Goal: Task Accomplishment & Management: Manage account settings

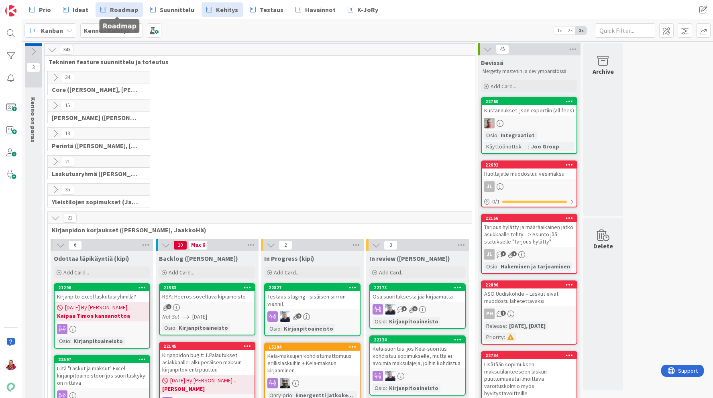
click at [107, 4] on link "Roadmap" at bounding box center [119, 9] width 47 height 14
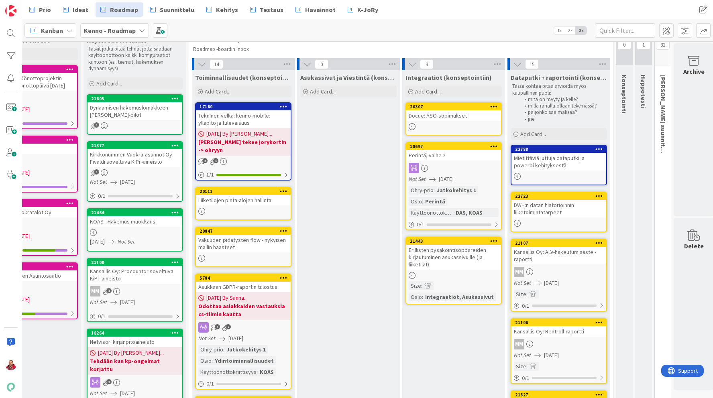
scroll to position [34, 152]
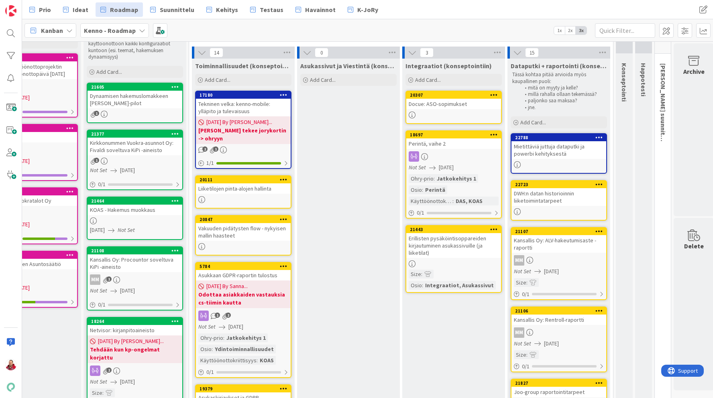
click at [546, 150] on div "Mietittäviä juttuja dataputki ja powerbi kehityksestä" at bounding box center [558, 150] width 95 height 18
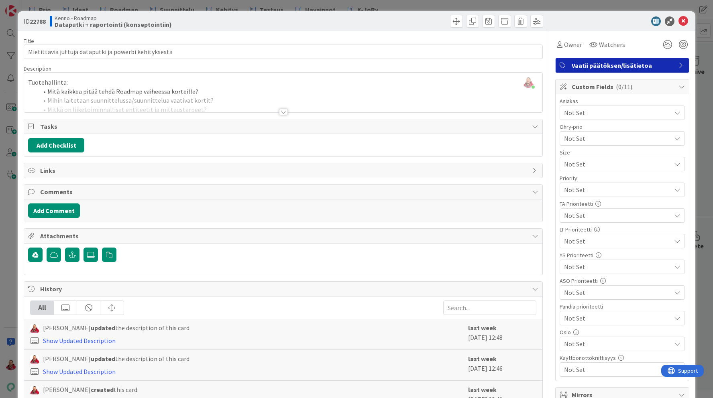
click at [283, 110] on div at bounding box center [283, 112] width 9 height 6
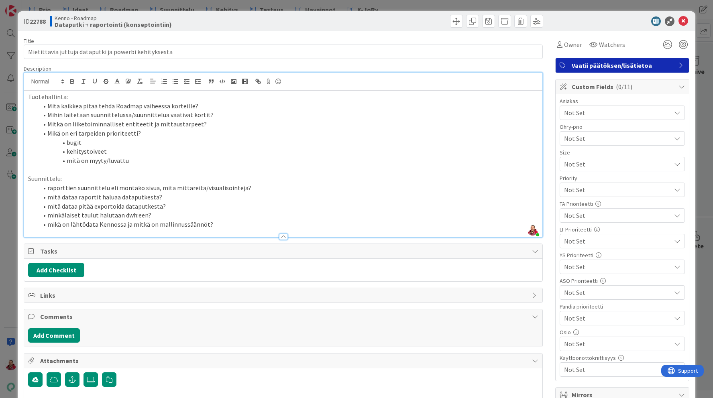
click at [245, 113] on li "Mihin laitetaan suunnittelussa/suunnittelua vaativat kortit?" at bounding box center [288, 114] width 500 height 9
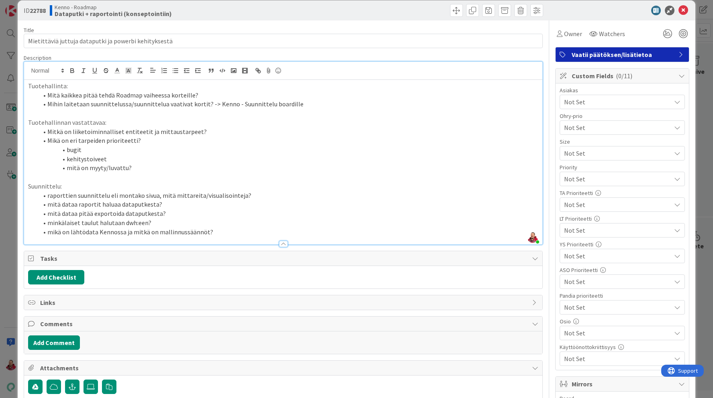
scroll to position [10, 0]
click at [100, 123] on p "Tuotehallinnan vastattavaa:" at bounding box center [283, 122] width 510 height 9
click at [139, 163] on li "kehitystoiveet" at bounding box center [288, 159] width 500 height 9
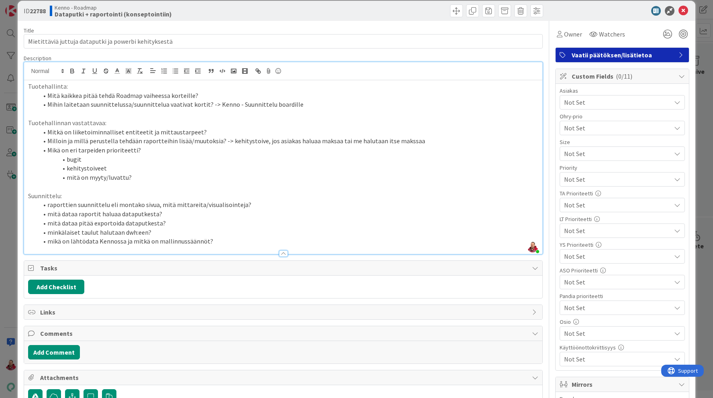
click at [417, 138] on li "Milloin ja millä perustella tehdään raportteihin lisää/muutoksia? -> kehitystoi…" at bounding box center [288, 140] width 500 height 9
click at [684, 11] on icon at bounding box center [683, 11] width 10 height 10
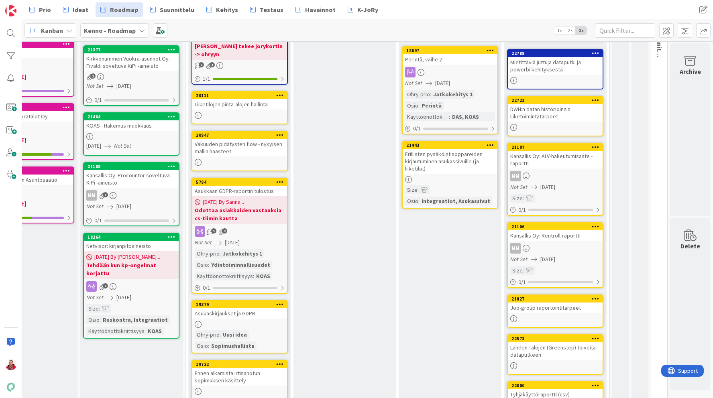
scroll to position [116, 155]
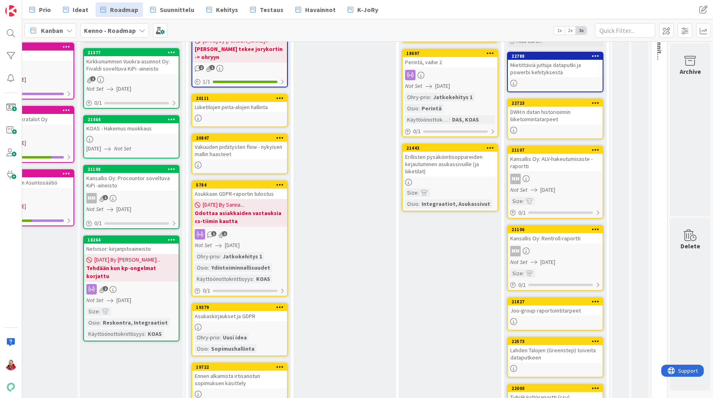
click at [543, 163] on div "Kansallis Oy: ALV-hakeutumisaste -raportti" at bounding box center [555, 163] width 95 height 18
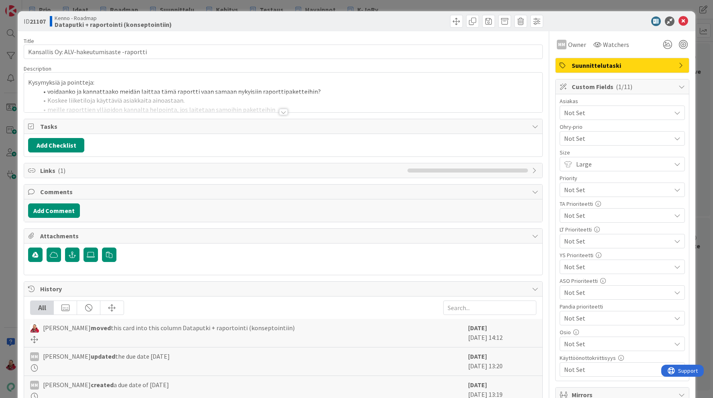
click at [281, 113] on div at bounding box center [283, 112] width 9 height 6
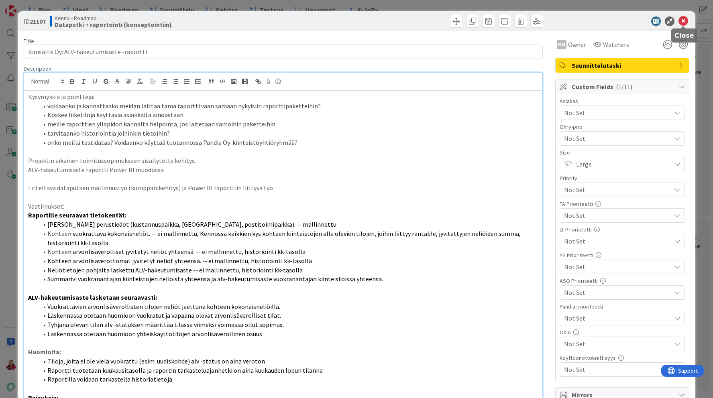
click at [688, 20] on icon at bounding box center [683, 21] width 10 height 10
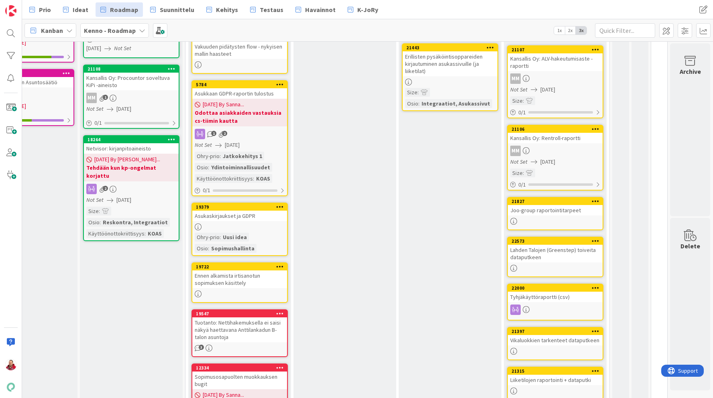
scroll to position [214, 155]
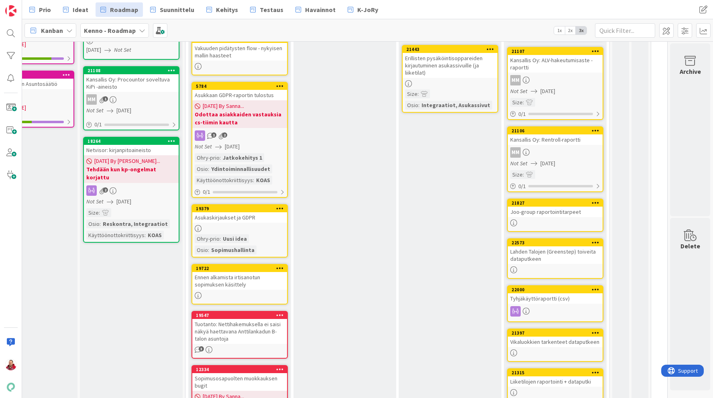
click at [551, 214] on div "Joo-group raportointitarpeet" at bounding box center [555, 212] width 95 height 10
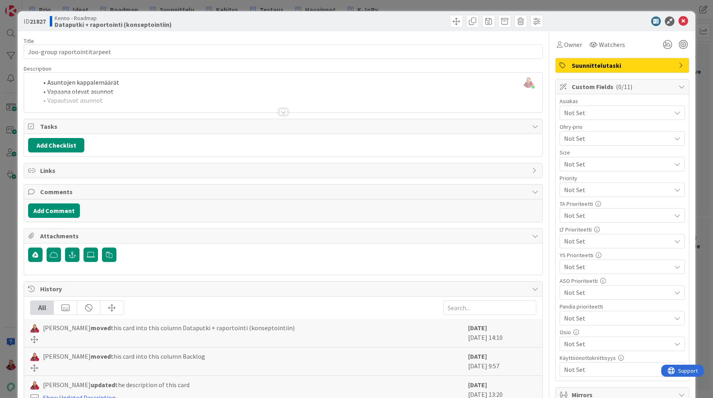
click at [283, 111] on div at bounding box center [283, 112] width 9 height 6
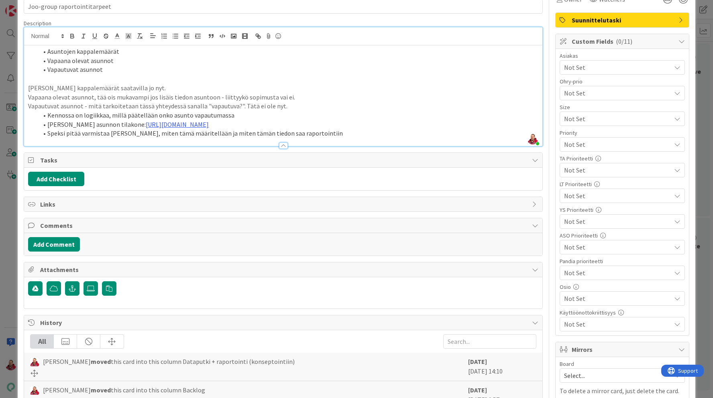
scroll to position [44, 0]
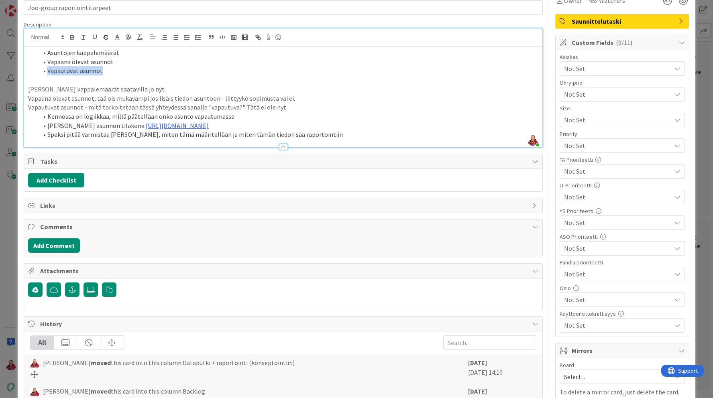
drag, startPoint x: 104, startPoint y: 71, endPoint x: 47, endPoint y: 68, distance: 56.6
click at [47, 68] on li "Vapautuvat asunnot" at bounding box center [288, 70] width 500 height 9
click at [222, 66] on li "Vapautuvat asunnot" at bounding box center [288, 70] width 500 height 9
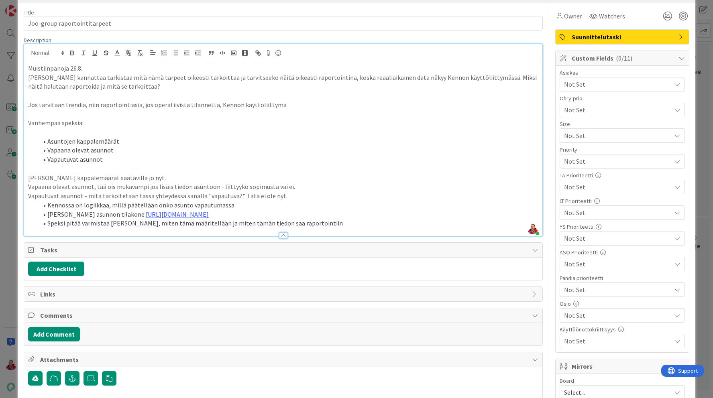
scroll to position [0, 0]
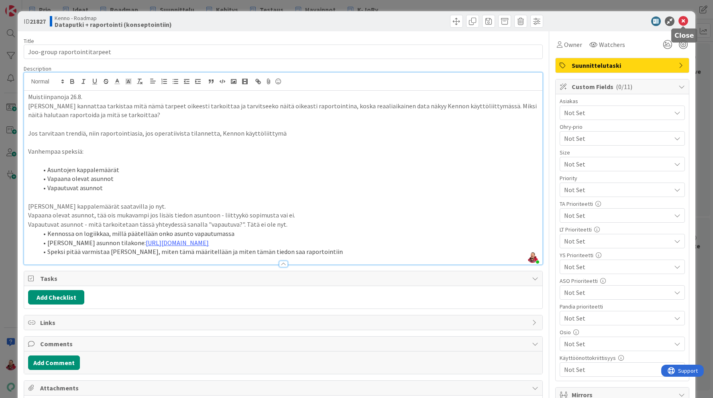
click at [684, 22] on icon at bounding box center [683, 21] width 10 height 10
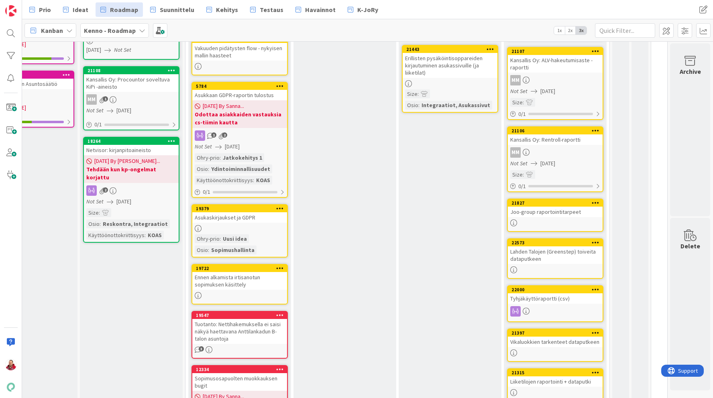
click at [551, 252] on div "Lahden Talojen (Greenstep) toiveita dataputkeen" at bounding box center [555, 255] width 95 height 18
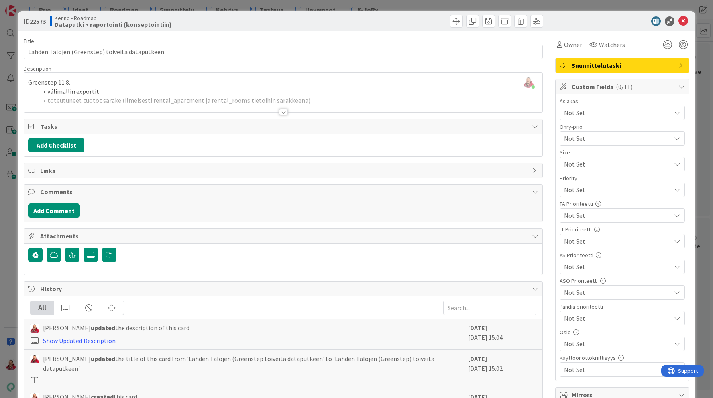
click at [133, 86] on div "Juhani Snellman just joined Greenstep 11.8. välimallin exportit toteutuneet tuo…" at bounding box center [283, 93] width 518 height 40
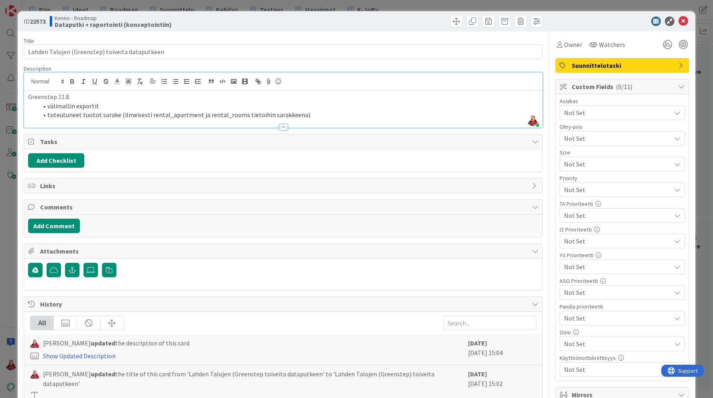
click at [120, 105] on li "välimallin exportit" at bounding box center [288, 106] width 500 height 9
click at [454, 22] on span at bounding box center [456, 21] width 13 height 13
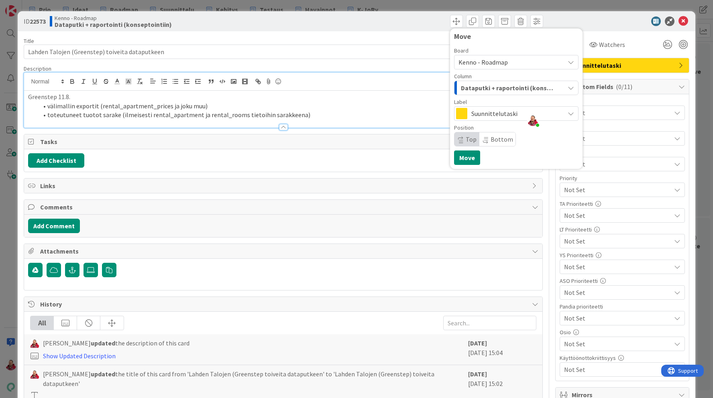
click at [511, 61] on span "Kenno - Roadmap" at bounding box center [509, 62] width 102 height 11
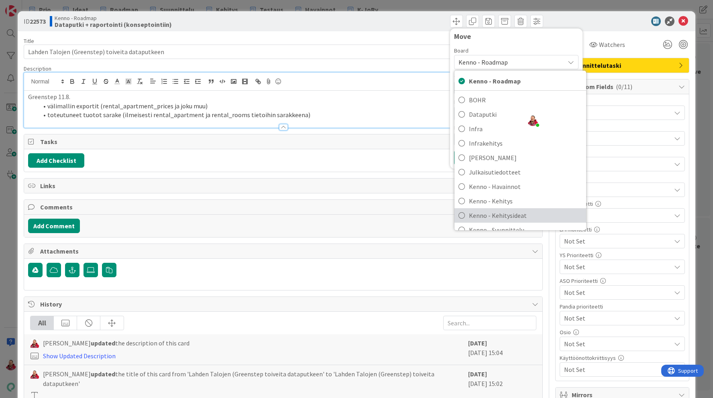
click at [508, 217] on span "Kenno - Kehitysideat" at bounding box center [525, 216] width 113 height 12
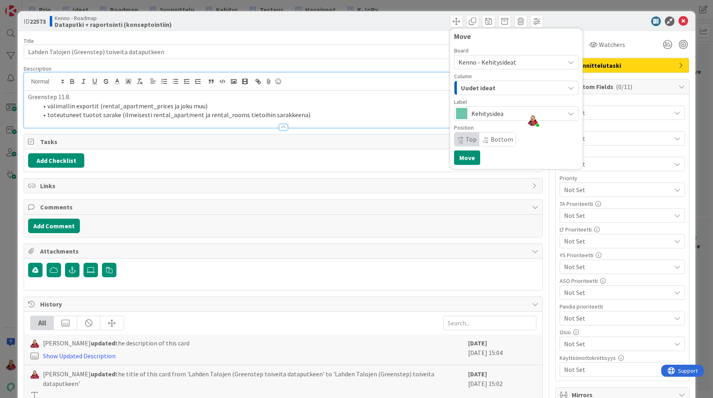
click at [486, 91] on span "Uudet ideat" at bounding box center [478, 88] width 35 height 10
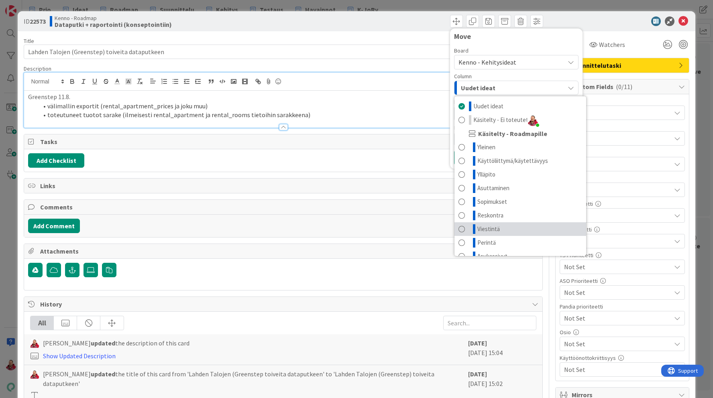
scroll to position [38, 0]
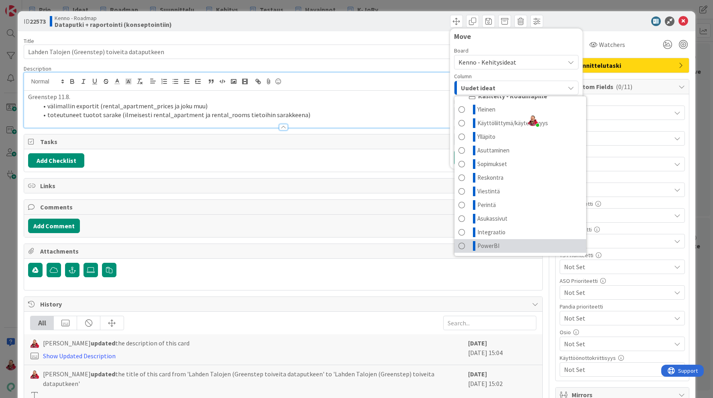
click at [503, 248] on link "PowerBI" at bounding box center [520, 246] width 132 height 14
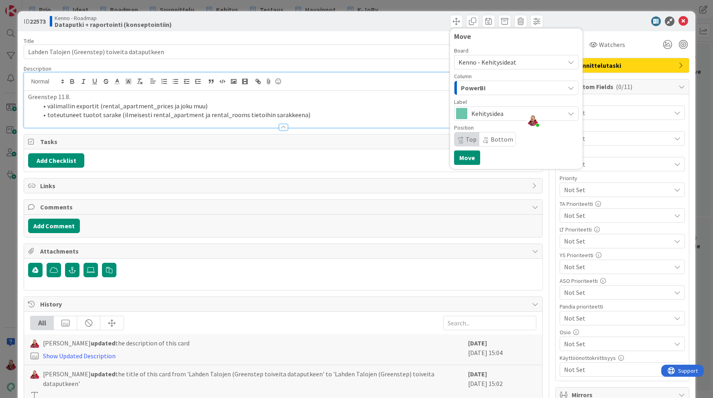
click at [600, 19] on div at bounding box center [618, 21] width 142 height 10
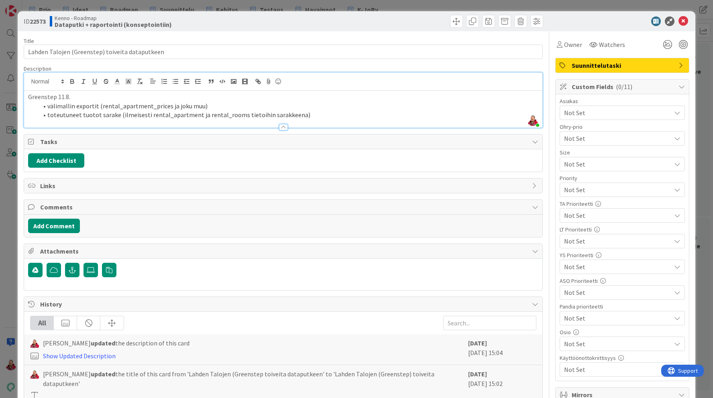
click at [575, 347] on span "Not Set" at bounding box center [617, 344] width 107 height 10
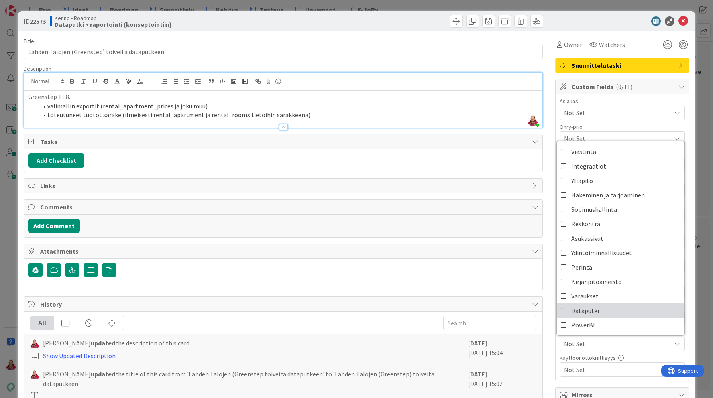
click at [564, 311] on icon at bounding box center [564, 311] width 6 height 12
click at [460, 24] on span at bounding box center [456, 21] width 13 height 13
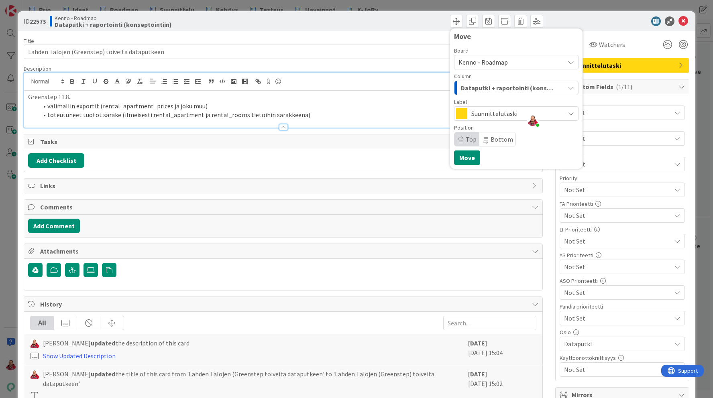
click at [479, 61] on span "Kenno - Roadmap" at bounding box center [482, 62] width 49 height 8
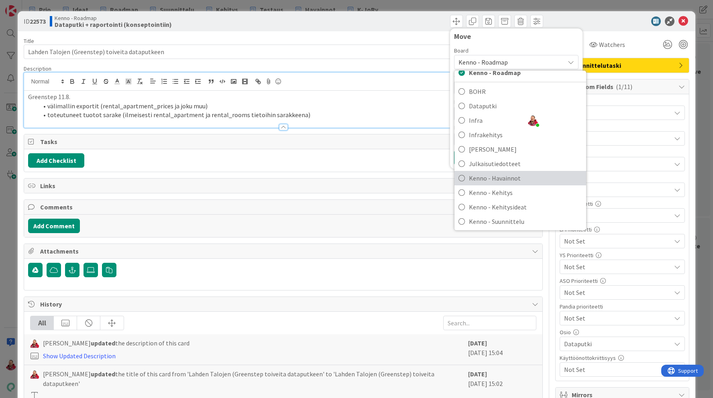
scroll to position [9, 0]
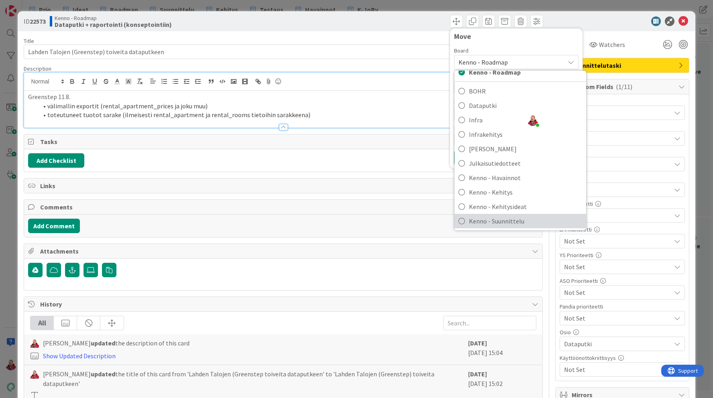
click at [502, 218] on span "Kenno - Suunnittelu" at bounding box center [525, 221] width 113 height 12
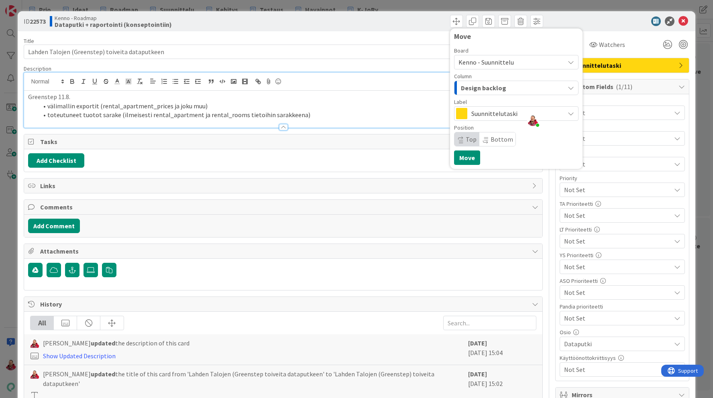
click at [474, 65] on span "Kenno - Suunnittelu" at bounding box center [485, 62] width 55 height 8
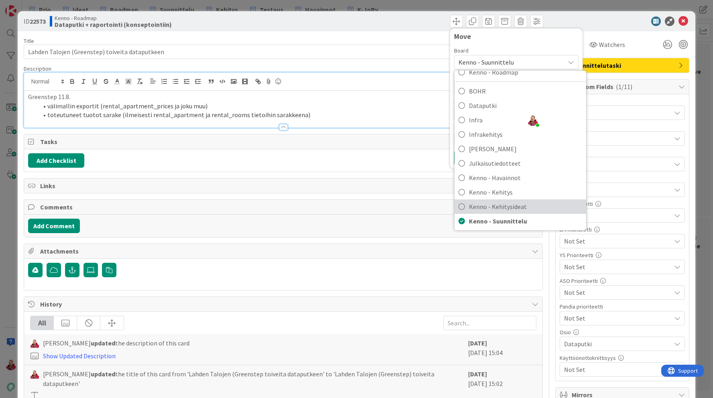
click at [505, 203] on span "Kenno - Kehitysideat" at bounding box center [525, 207] width 113 height 12
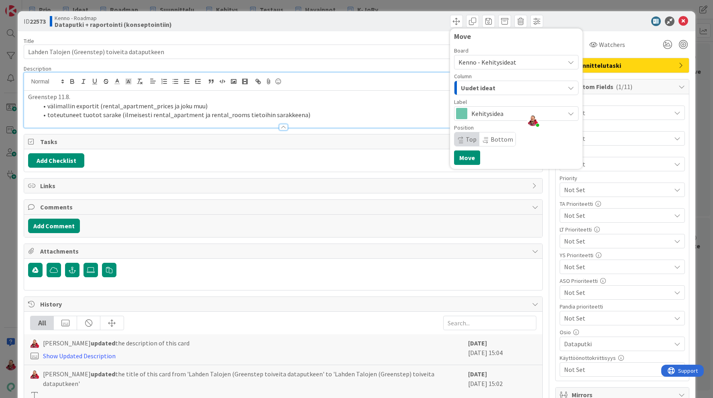
click at [484, 88] on span "Uudet ideat" at bounding box center [478, 88] width 35 height 10
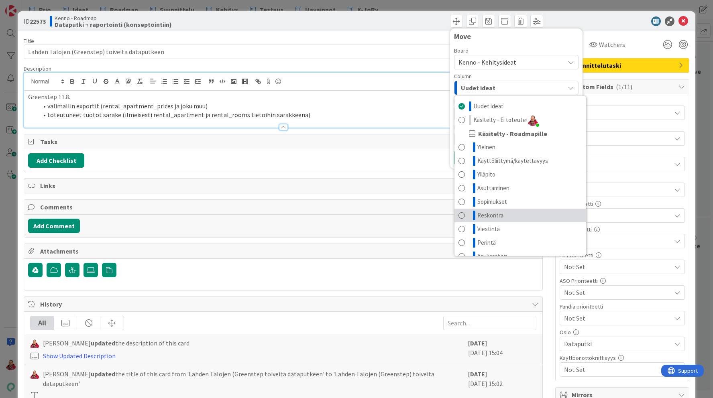
scroll to position [38, 0]
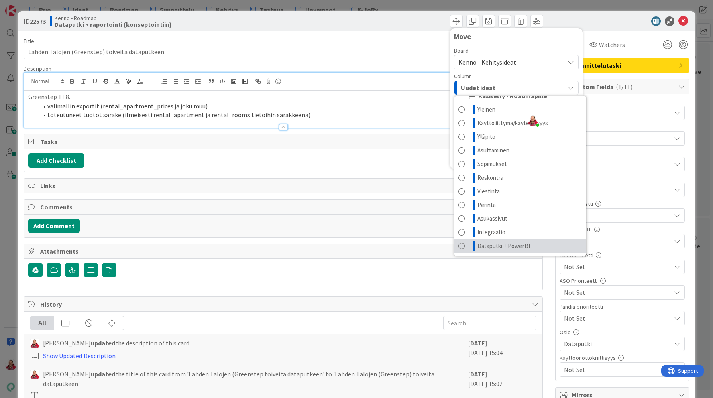
click at [502, 246] on span "Dataputki + PowerBI" at bounding box center [503, 246] width 53 height 10
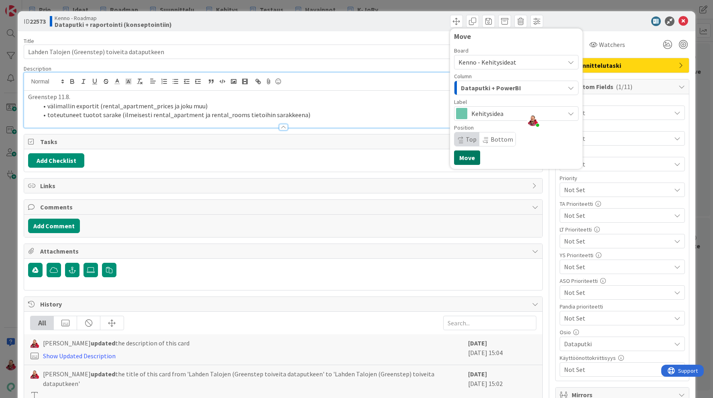
click at [468, 157] on button "Move" at bounding box center [467, 158] width 26 height 14
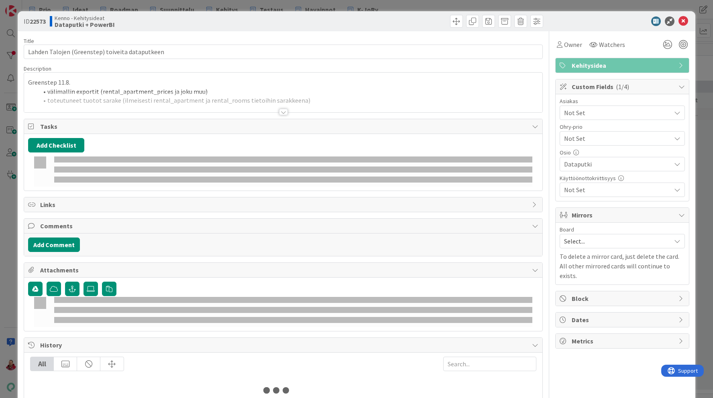
type input "toggle"
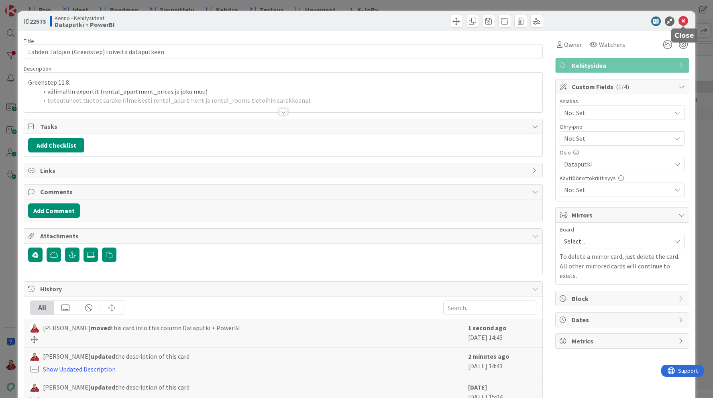
click at [684, 20] on icon at bounding box center [683, 21] width 10 height 10
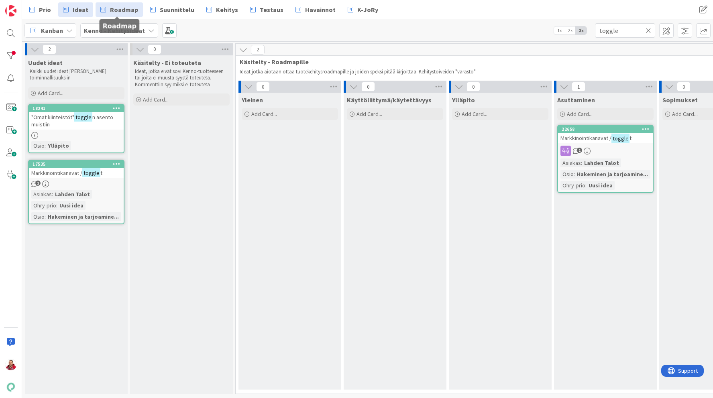
click at [124, 8] on span "Roadmap" at bounding box center [124, 10] width 28 height 10
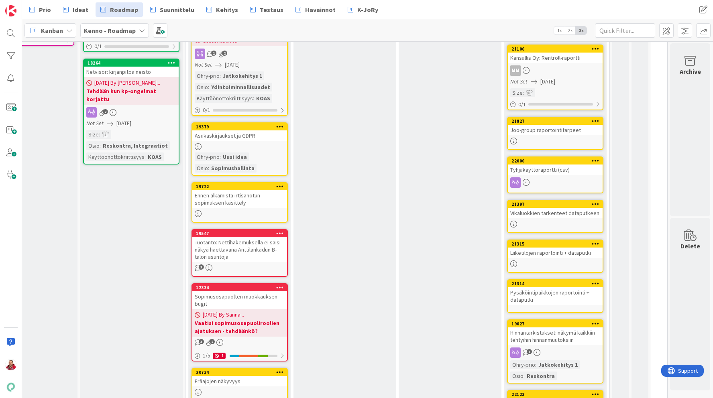
scroll to position [294, 155]
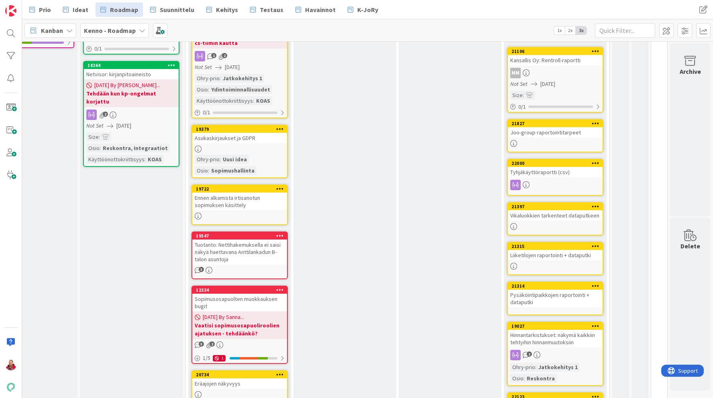
click at [546, 172] on div "Tyhjäkäyttöraportti (csv)" at bounding box center [555, 172] width 95 height 10
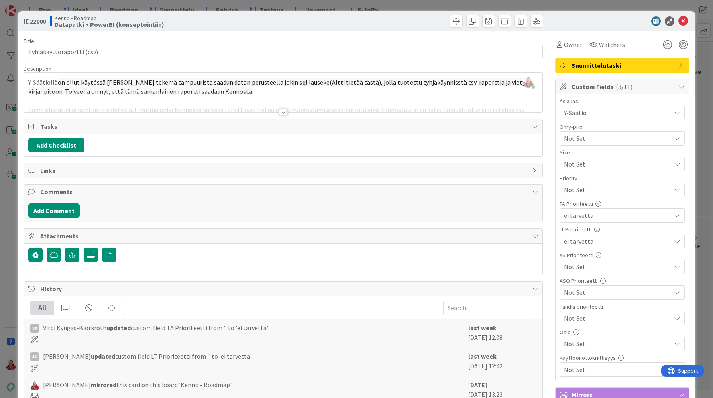
click at [280, 109] on div at bounding box center [283, 112] width 9 height 6
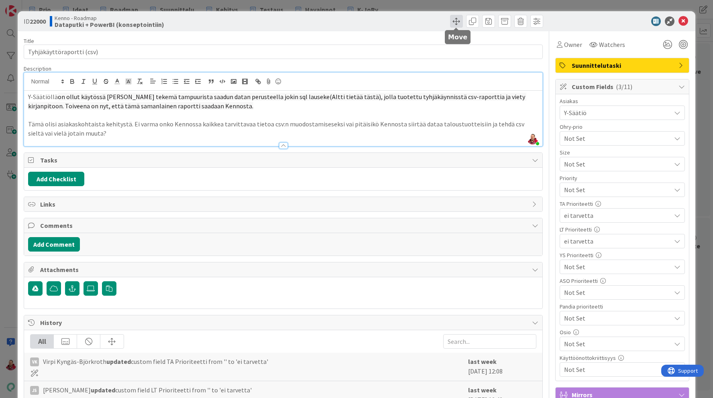
click at [455, 21] on span at bounding box center [456, 21] width 13 height 13
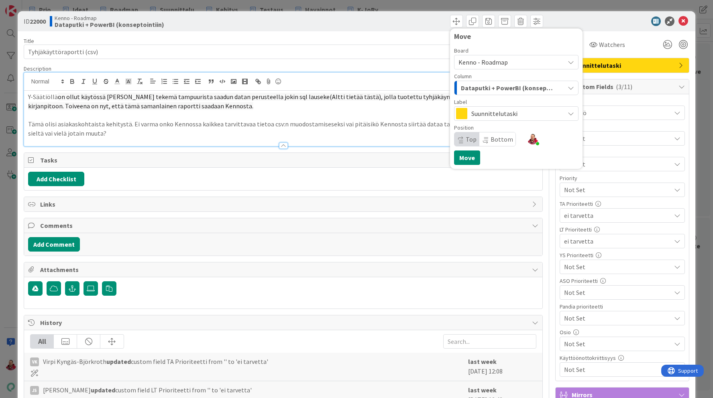
click at [482, 60] on span "Kenno - Roadmap" at bounding box center [482, 62] width 49 height 8
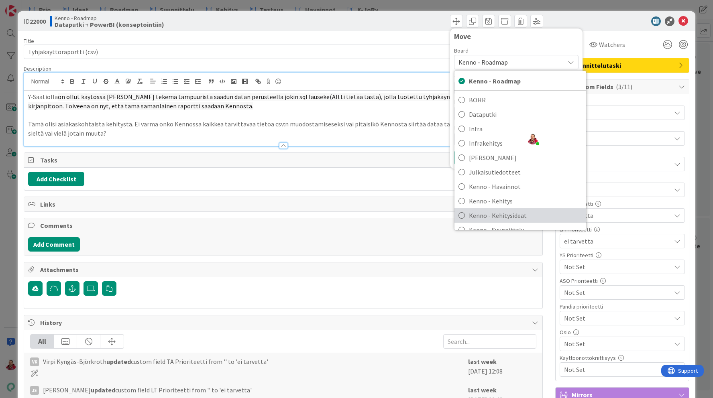
click at [503, 219] on span "Kenno - Kehitysideat" at bounding box center [525, 216] width 113 height 12
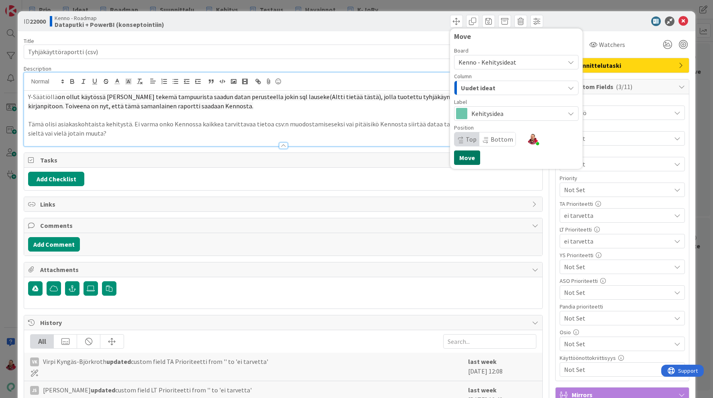
click at [462, 159] on button "Move" at bounding box center [467, 158] width 26 height 14
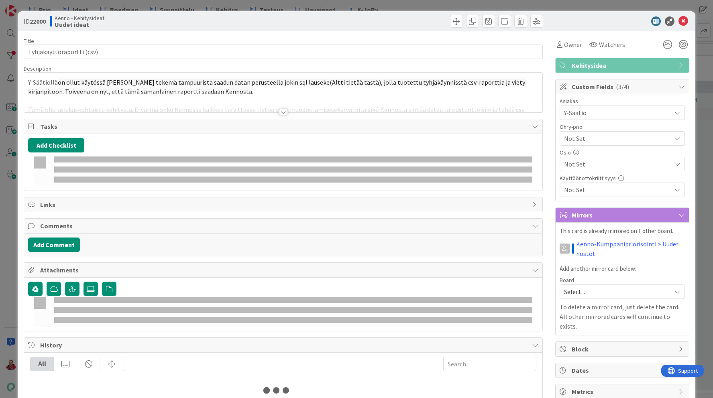
type input "toggle"
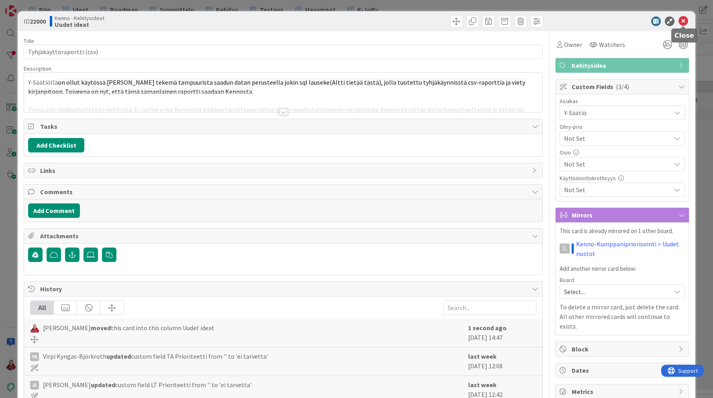
click at [684, 21] on icon at bounding box center [683, 21] width 10 height 10
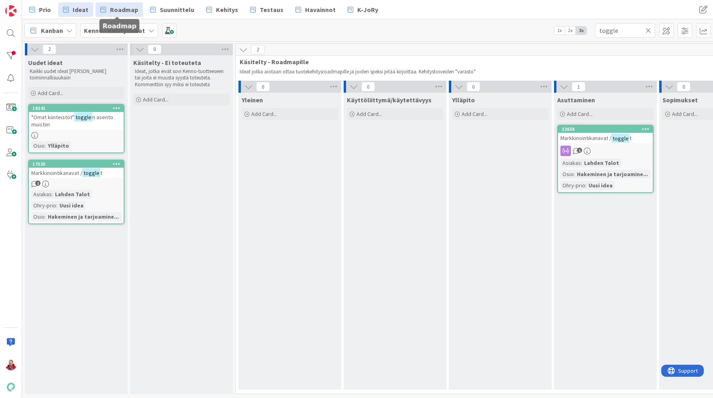
click at [127, 14] on link "Roadmap" at bounding box center [119, 9] width 47 height 14
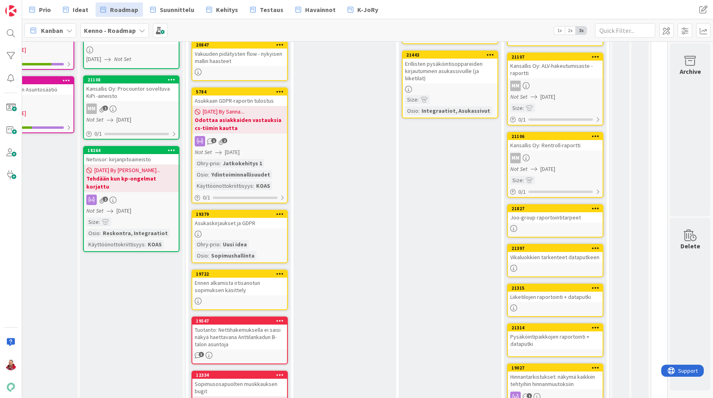
scroll to position [290, 155]
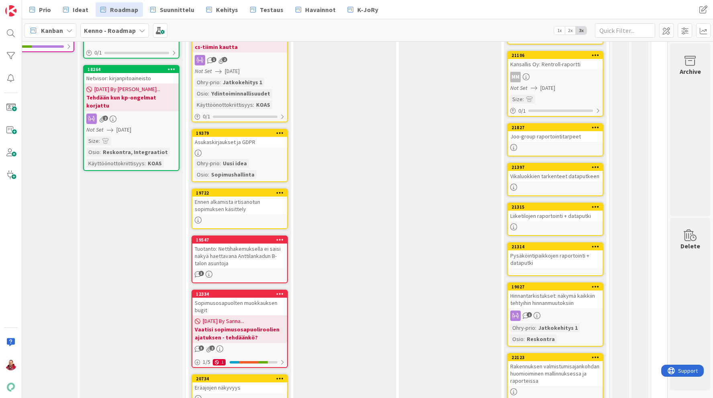
click at [562, 178] on div "Vikaluokkien tarkenteet dataputkeen" at bounding box center [555, 176] width 95 height 10
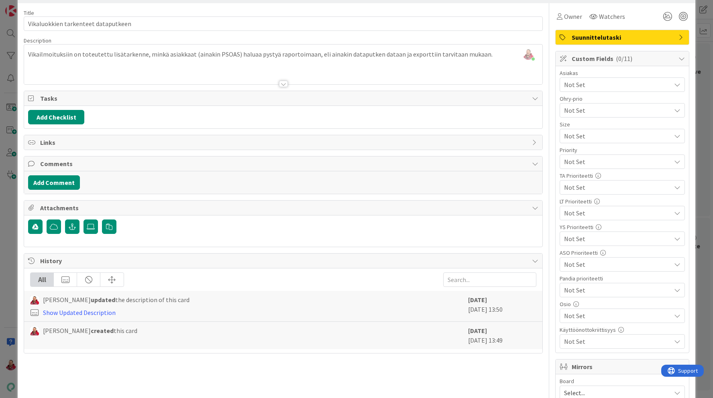
scroll to position [27, 0]
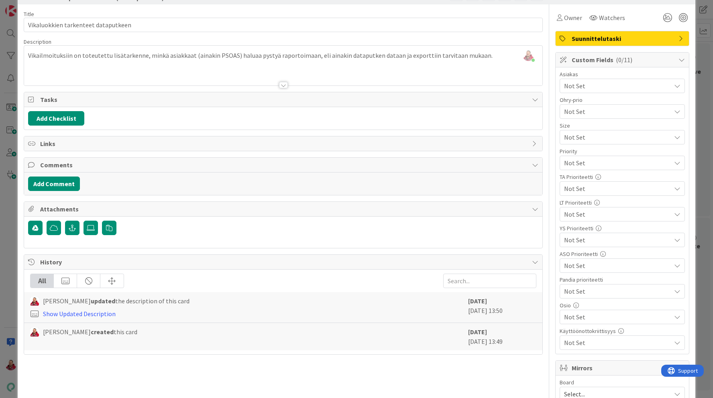
click at [587, 322] on span "Not Set" at bounding box center [617, 317] width 107 height 10
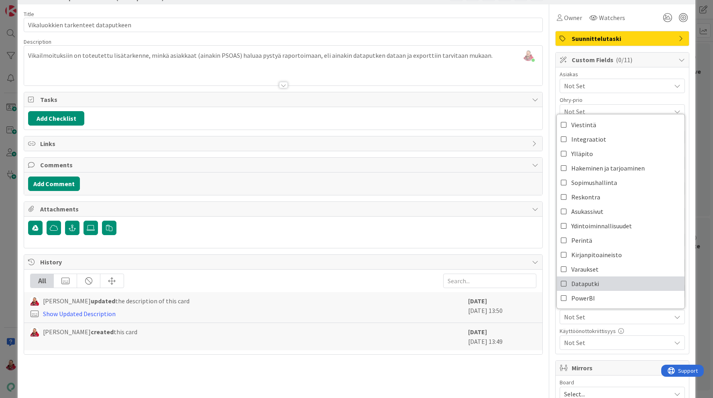
click at [580, 280] on span "Dataputki" at bounding box center [585, 284] width 28 height 12
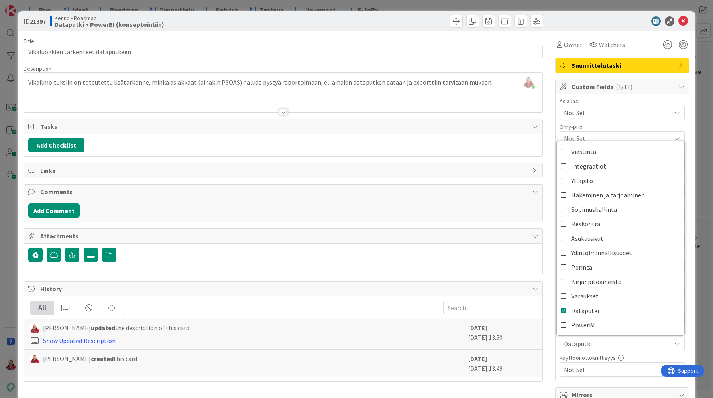
click at [576, 18] on div at bounding box center [618, 21] width 142 height 10
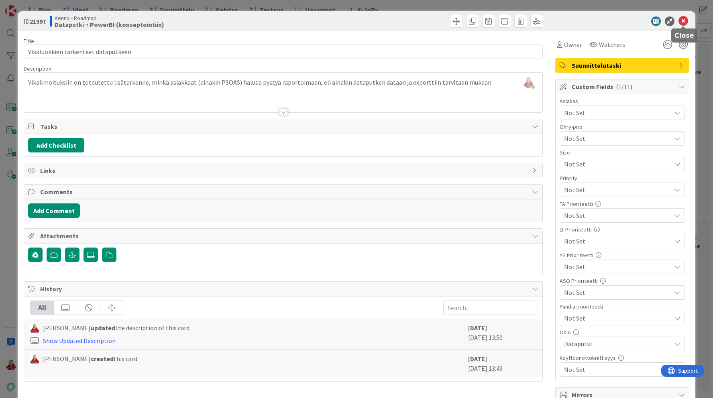
click at [682, 24] on icon at bounding box center [683, 21] width 10 height 10
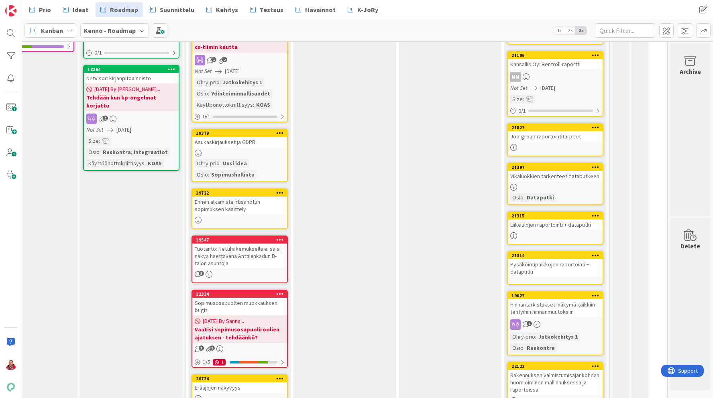
click at [548, 186] on div at bounding box center [555, 187] width 95 height 7
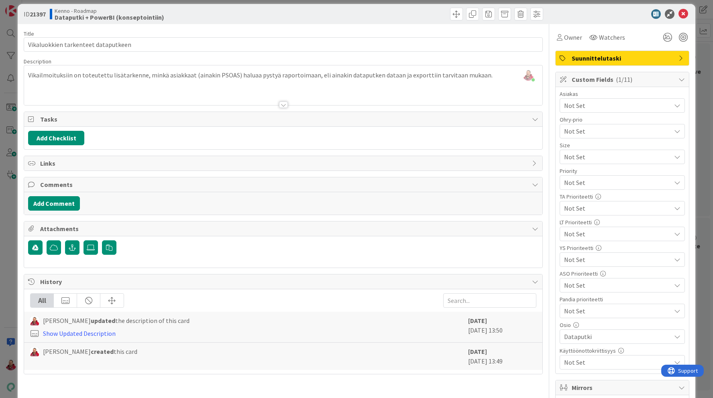
scroll to position [6, 0]
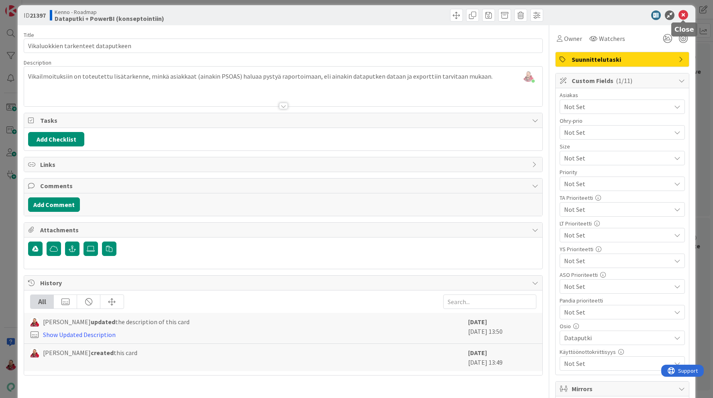
click at [685, 17] on icon at bounding box center [683, 15] width 10 height 10
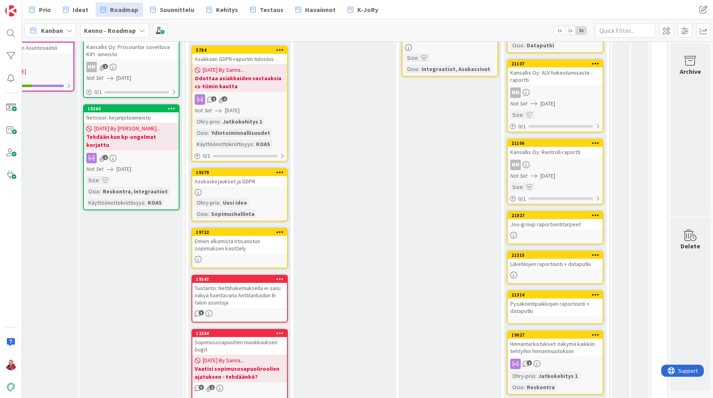
scroll to position [250, 155]
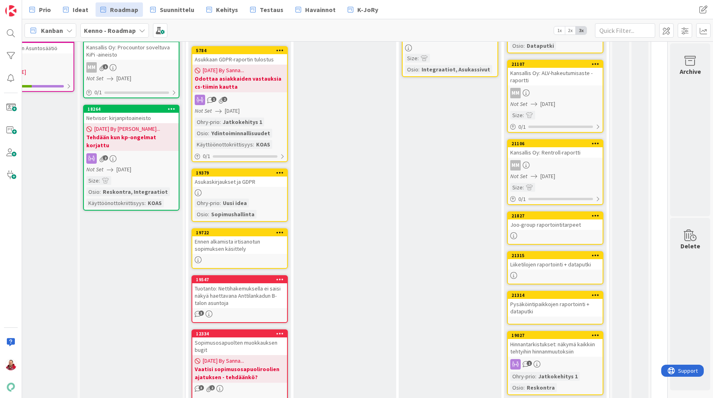
click at [541, 267] on div "Liiketilojen raportointi + dataputki" at bounding box center [555, 264] width 95 height 10
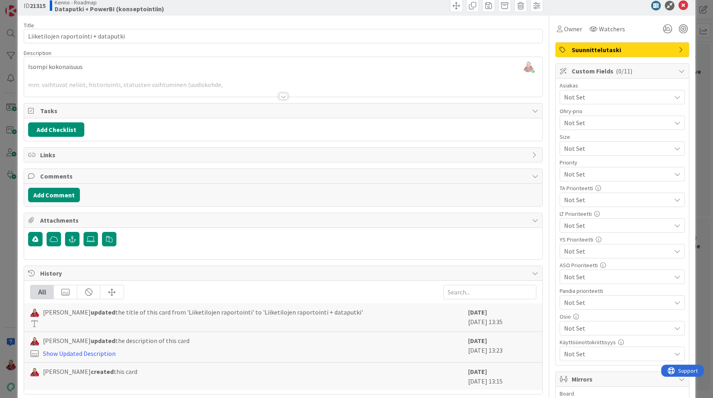
scroll to position [5, 0]
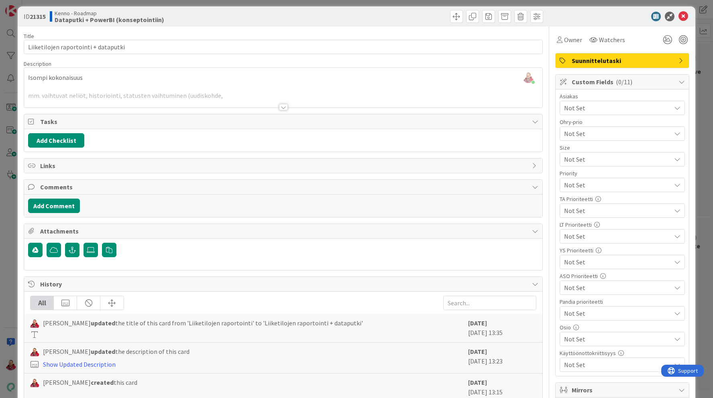
click at [284, 108] on div at bounding box center [283, 107] width 9 height 6
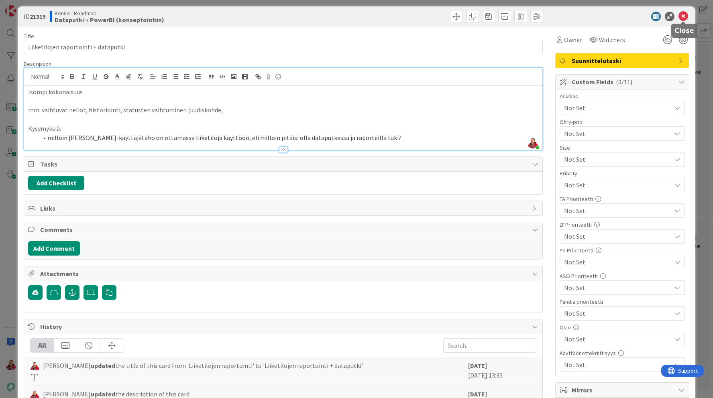
click at [683, 16] on icon at bounding box center [683, 17] width 10 height 10
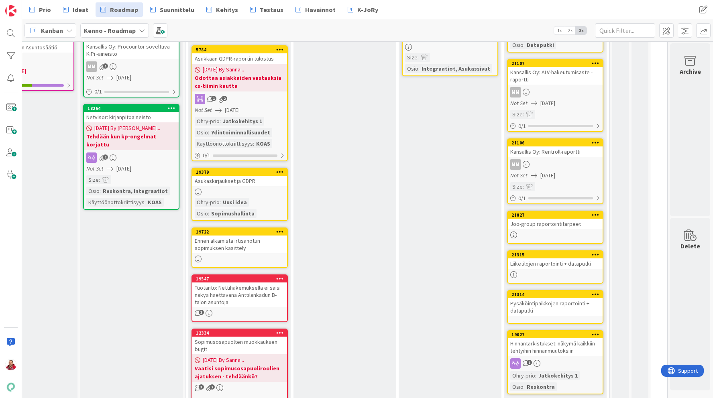
click at [554, 261] on div "Liiketilojen raportointi + dataputki" at bounding box center [555, 264] width 95 height 10
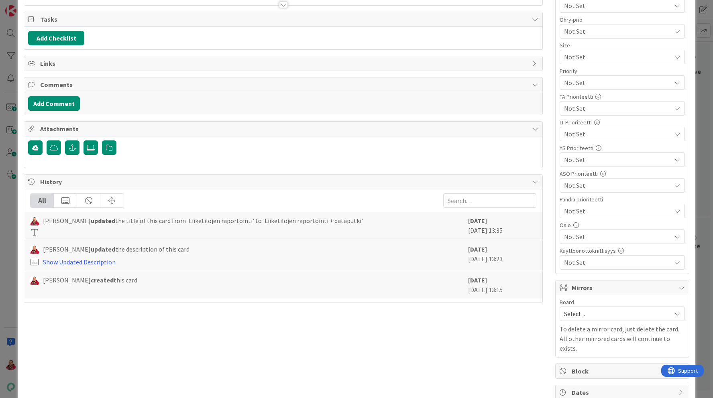
click at [587, 233] on span "Not Set" at bounding box center [617, 237] width 107 height 10
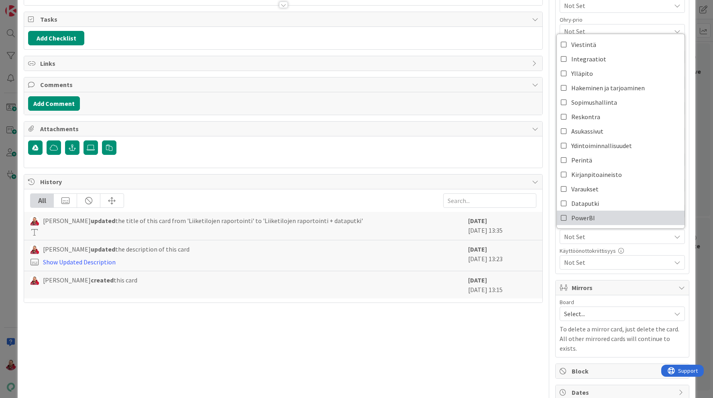
click at [570, 217] on link "PowerBI" at bounding box center [621, 218] width 128 height 14
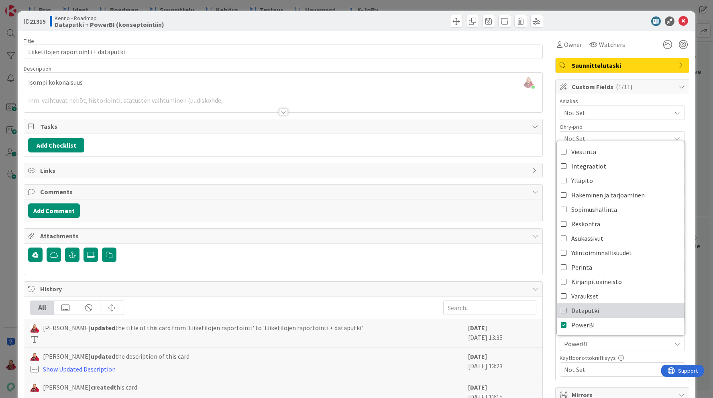
click at [564, 307] on icon at bounding box center [564, 311] width 6 height 12
click at [683, 17] on icon at bounding box center [683, 21] width 10 height 10
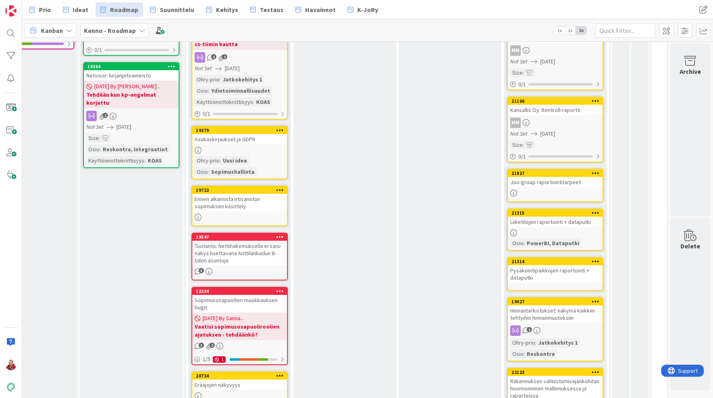
click at [554, 270] on div "Pysäköintipaikkojen raportointi + dataputki" at bounding box center [555, 274] width 95 height 18
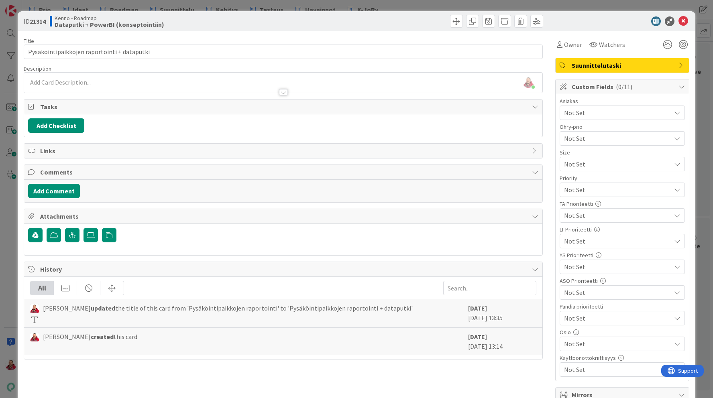
click at [588, 347] on span "Not Set" at bounding box center [617, 344] width 107 height 10
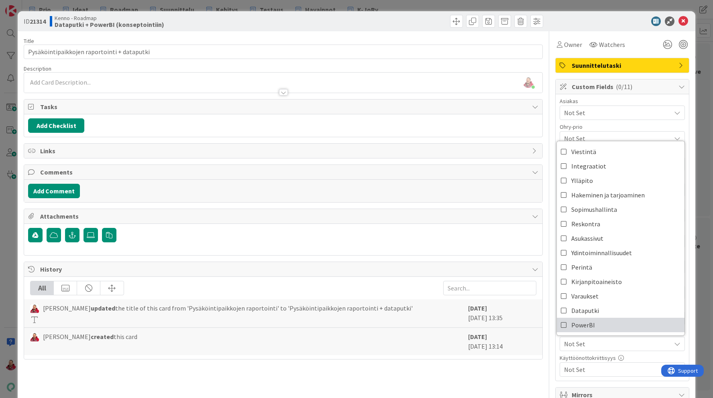
click at [568, 328] on link "PowerBI" at bounding box center [621, 325] width 128 height 14
click at [562, 305] on icon at bounding box center [564, 311] width 6 height 12
click at [683, 20] on icon at bounding box center [683, 21] width 10 height 10
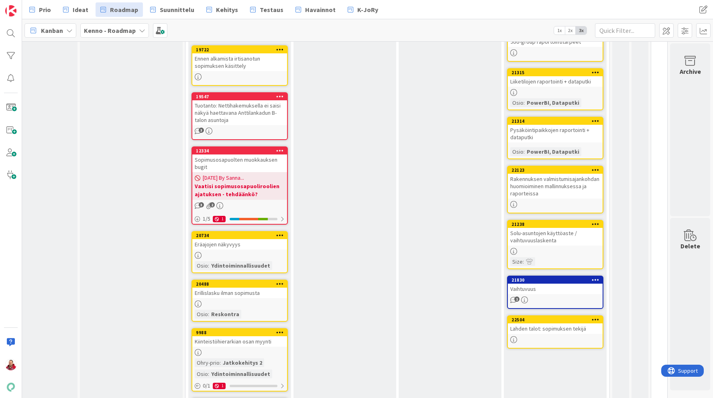
scroll to position [427, 155]
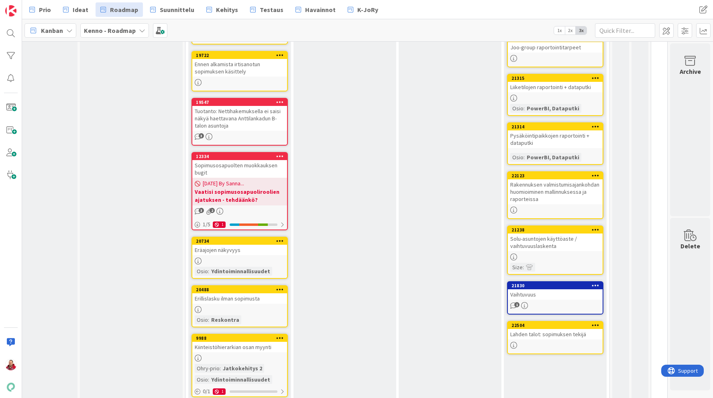
click at [544, 242] on div "Solu-asuntojen käyttöaste / vaihtuvuuslaskenta" at bounding box center [555, 243] width 95 height 18
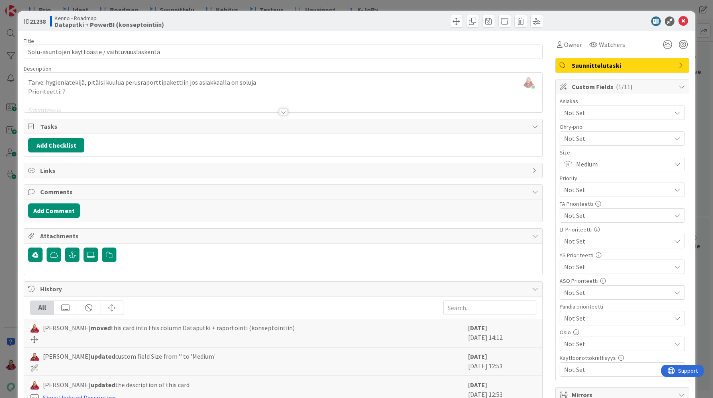
click at [281, 110] on div at bounding box center [283, 112] width 9 height 6
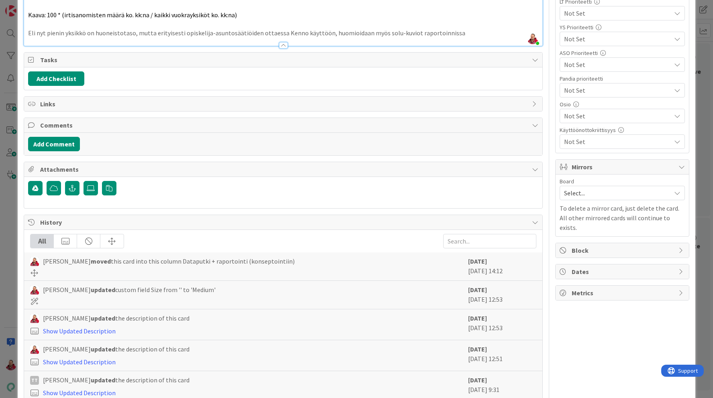
scroll to position [267, 0]
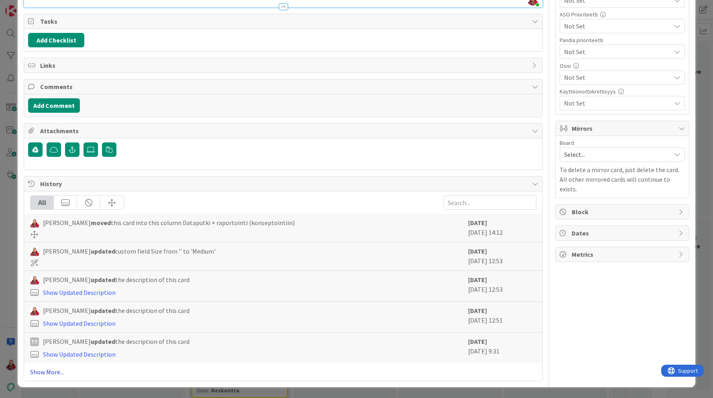
click at [48, 375] on link "Show More..." at bounding box center [283, 372] width 506 height 10
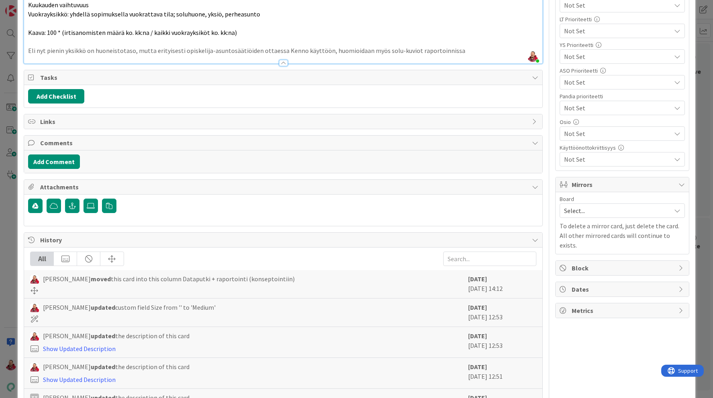
scroll to position [164, 0]
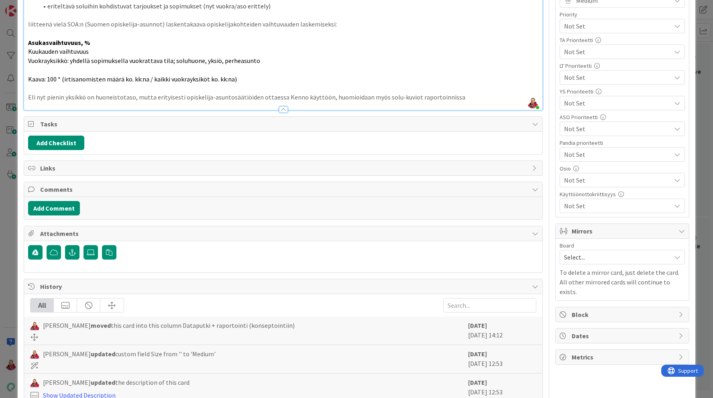
click at [578, 178] on span "Not Set" at bounding box center [617, 180] width 107 height 10
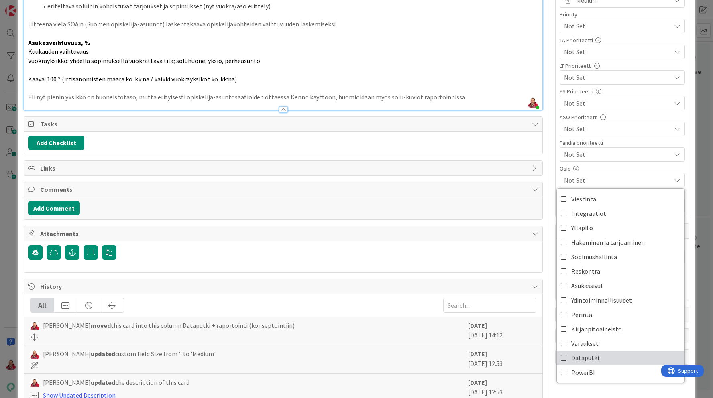
scroll to position [169, 0]
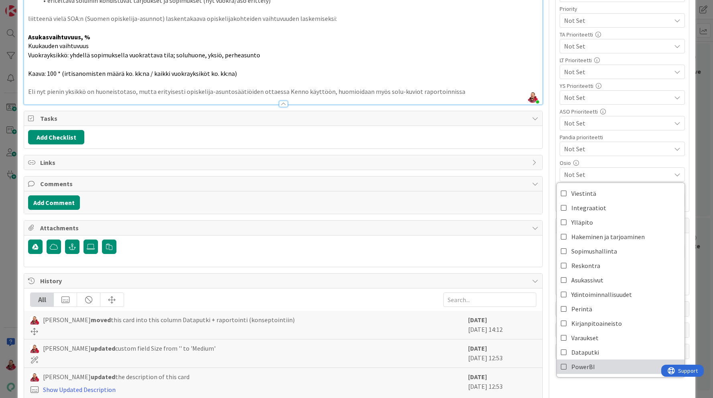
click at [567, 367] on icon at bounding box center [564, 367] width 6 height 12
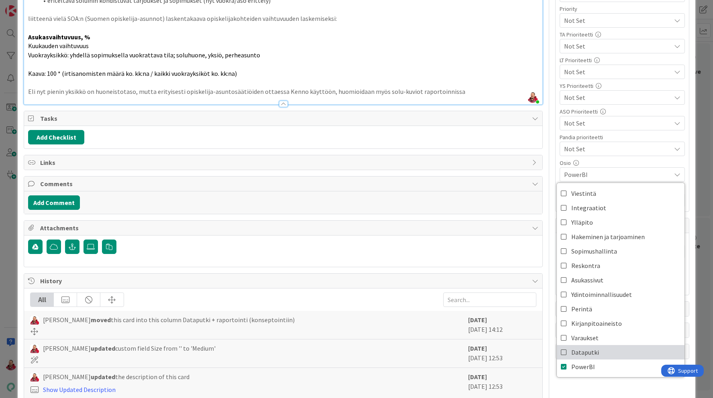
click at [567, 354] on icon at bounding box center [564, 352] width 6 height 12
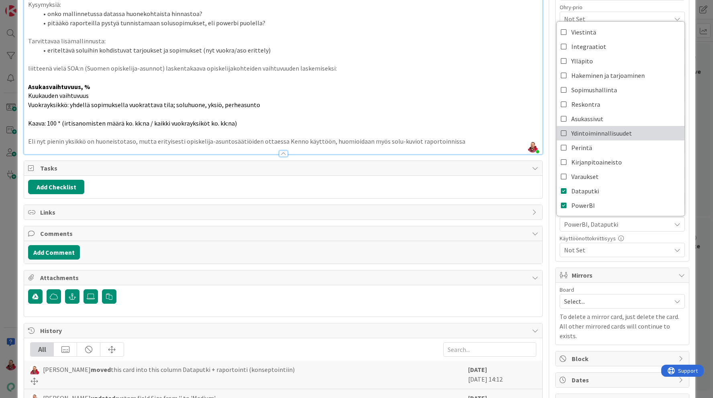
scroll to position [0, 0]
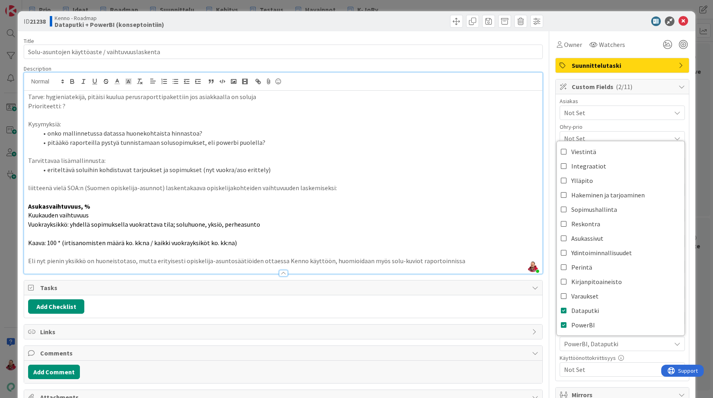
click at [559, 25] on div at bounding box center [618, 21] width 142 height 10
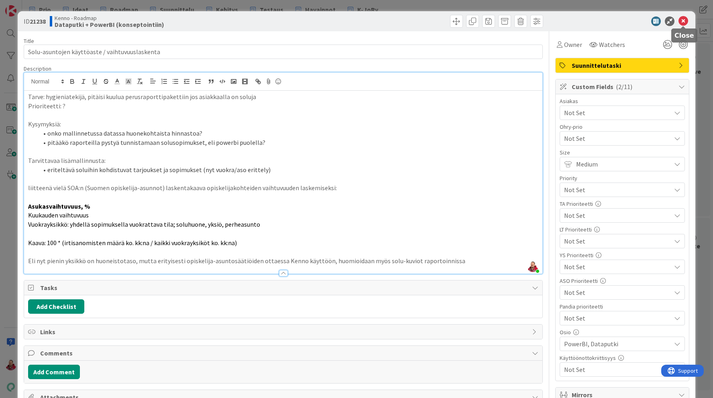
click at [682, 20] on icon at bounding box center [683, 21] width 10 height 10
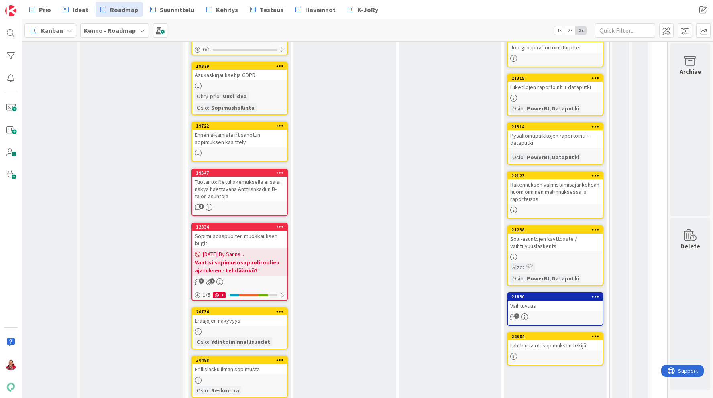
click at [533, 305] on div "Vaihtuvuus" at bounding box center [555, 306] width 95 height 10
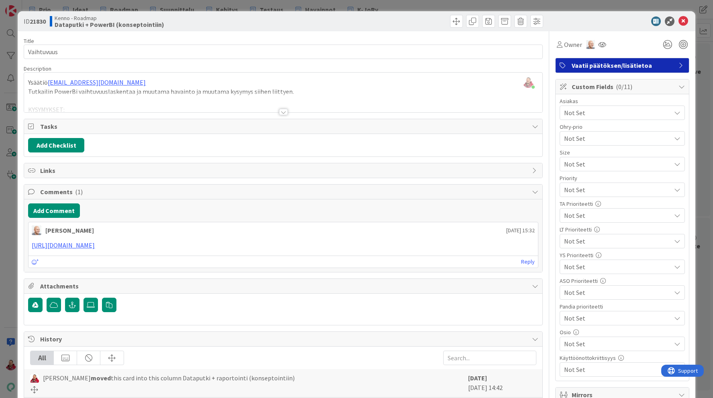
click at [283, 110] on div at bounding box center [283, 112] width 9 height 6
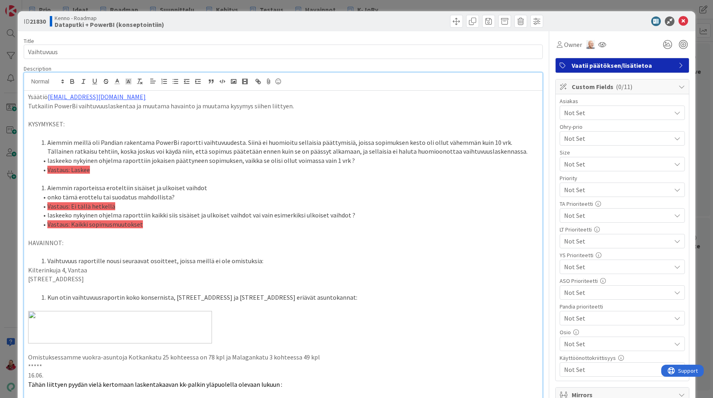
click at [417, 24] on div at bounding box center [414, 21] width 258 height 13
click at [686, 21] on icon at bounding box center [683, 21] width 10 height 10
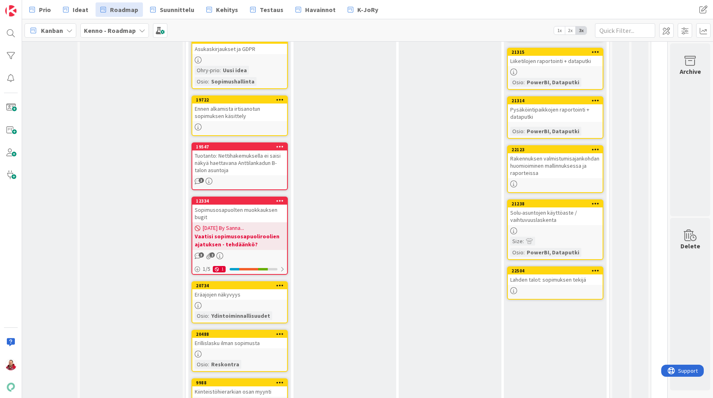
scroll to position [391, 155]
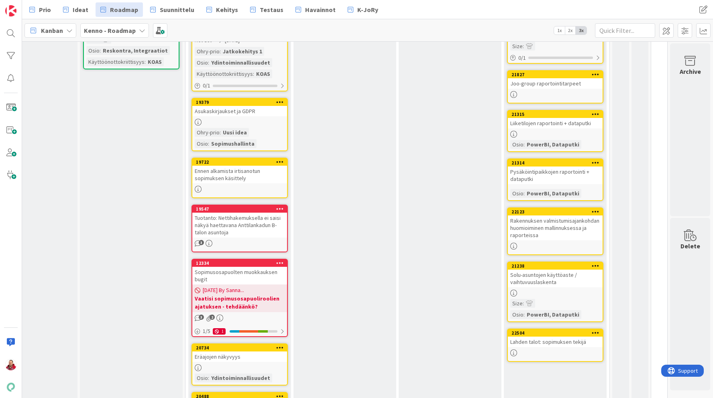
click at [552, 342] on div "Lahden talot: sopimuksen tekijä" at bounding box center [555, 342] width 95 height 10
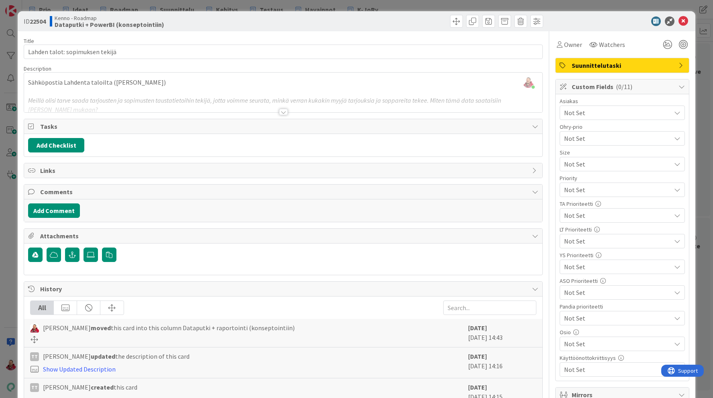
click at [284, 110] on div at bounding box center [283, 112] width 9 height 6
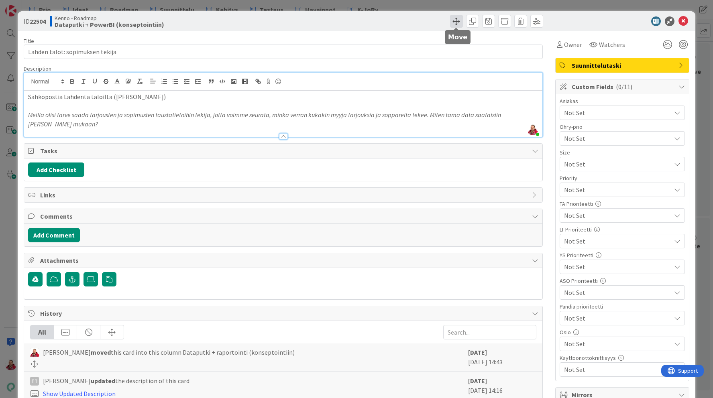
click at [458, 20] on span at bounding box center [456, 21] width 13 height 13
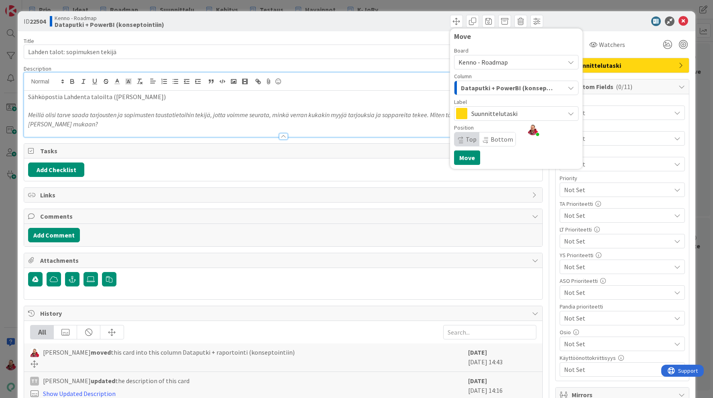
click at [499, 58] on span "Kenno - Roadmap" at bounding box center [482, 62] width 49 height 8
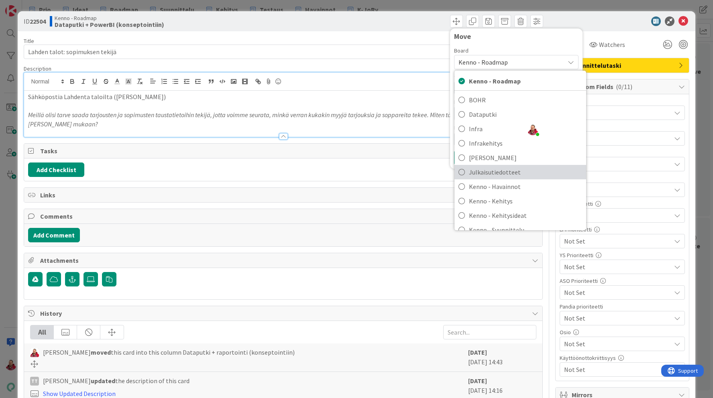
scroll to position [13, 0]
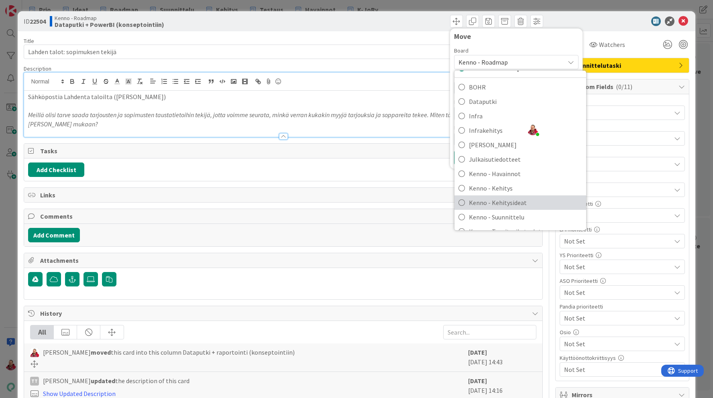
click at [503, 206] on span "Kenno - Kehitysideat" at bounding box center [525, 203] width 113 height 12
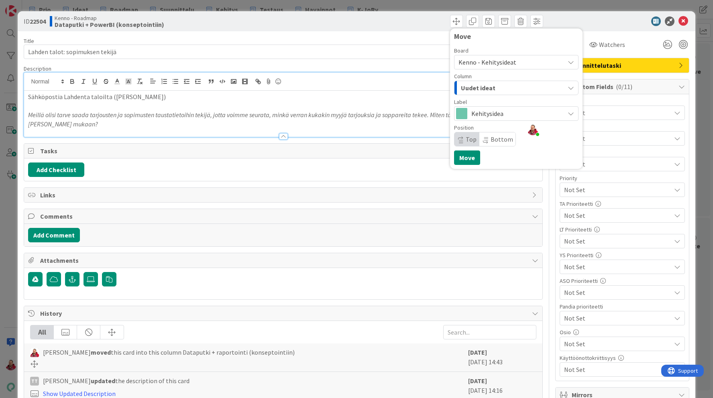
click at [497, 113] on span "Kehitysidea" at bounding box center [515, 113] width 89 height 11
click at [486, 79] on div "Column Uudet ideat" at bounding box center [516, 84] width 124 height 22
click at [487, 86] on span "Uudet ideat" at bounding box center [478, 88] width 35 height 10
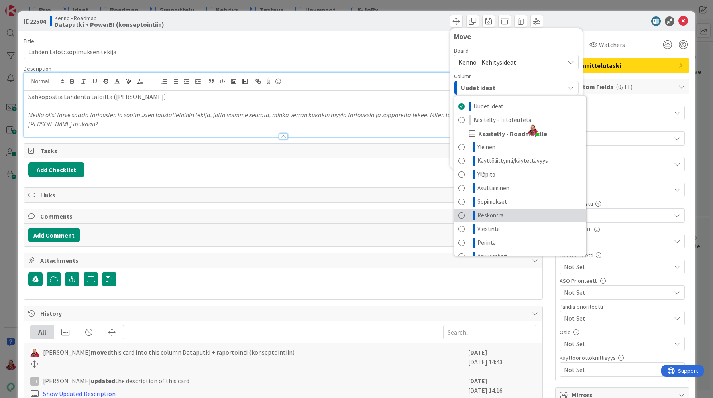
scroll to position [38, 0]
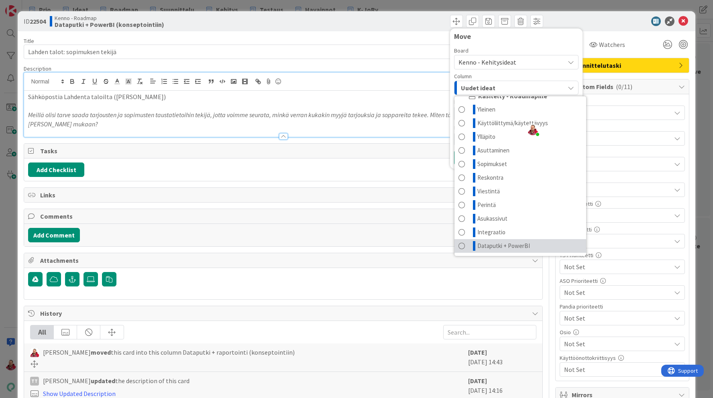
click at [508, 248] on span "Dataputki + PowerBI" at bounding box center [503, 246] width 53 height 10
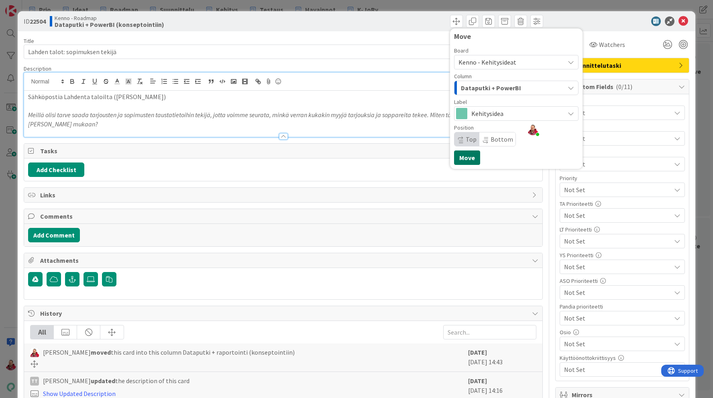
click at [467, 156] on button "Move" at bounding box center [467, 158] width 26 height 14
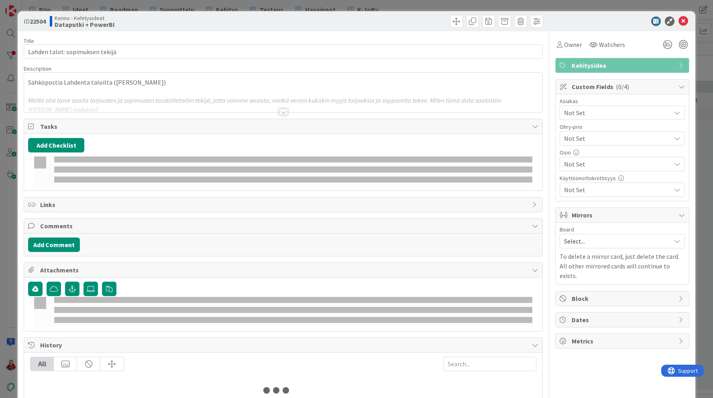
type input "toggle"
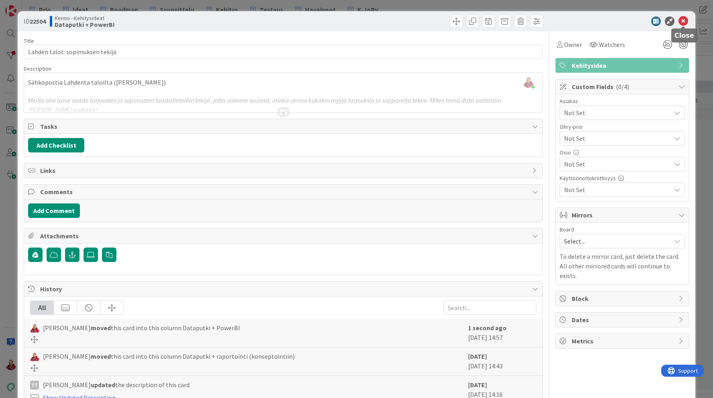
click at [680, 20] on icon at bounding box center [683, 21] width 10 height 10
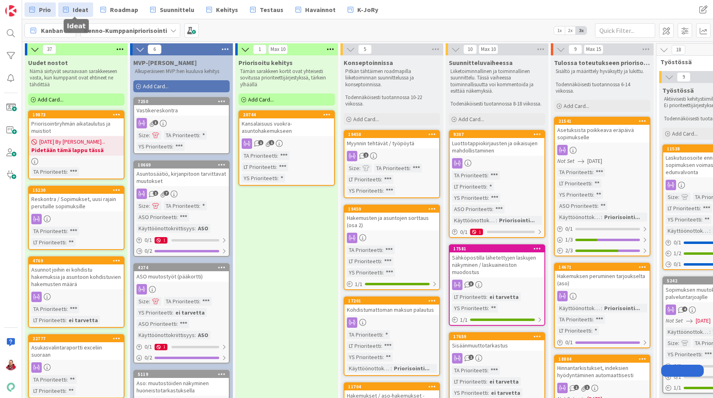
click at [83, 13] on span "Ideat" at bounding box center [81, 10] width 16 height 10
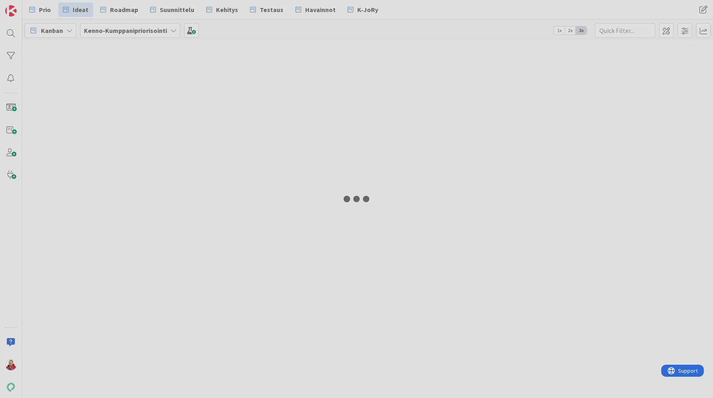
type input "toggle"
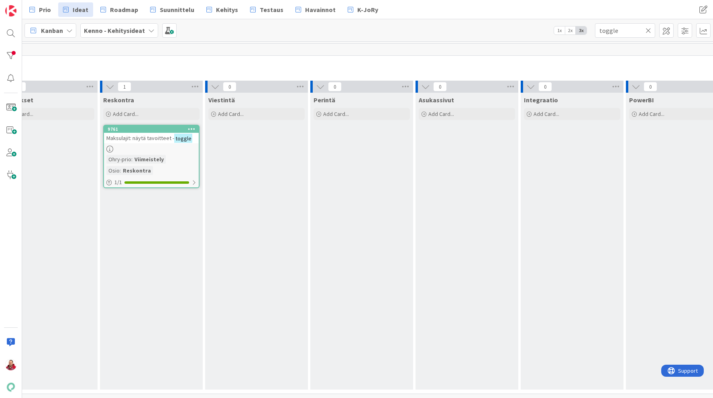
scroll to position [0, 729]
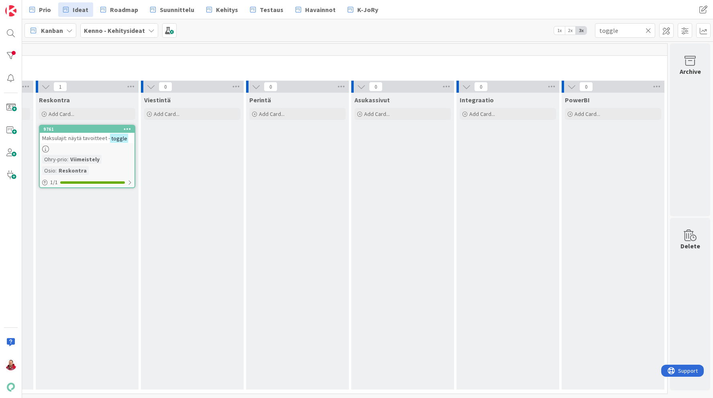
click at [650, 29] on icon at bounding box center [648, 30] width 6 height 7
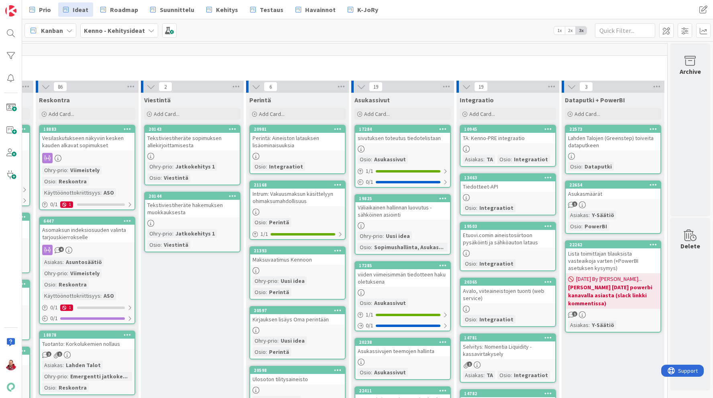
click at [104, 23] on div "Kanban Kenno - Kehitysideat 1x 2x 3x" at bounding box center [367, 30] width 691 height 22
click at [104, 28] on b "Kenno - Kehitysideat" at bounding box center [114, 30] width 61 height 8
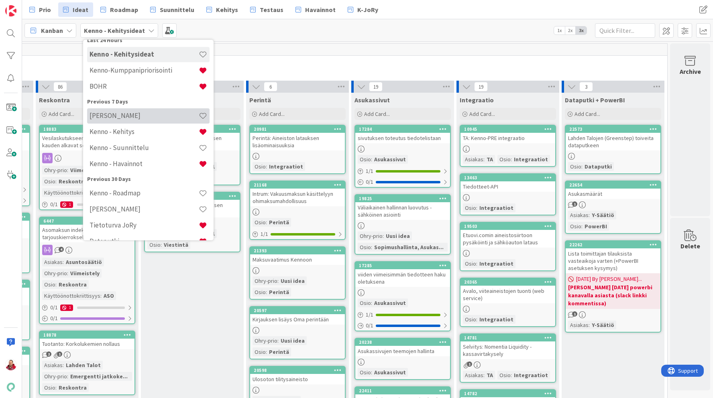
scroll to position [52, 0]
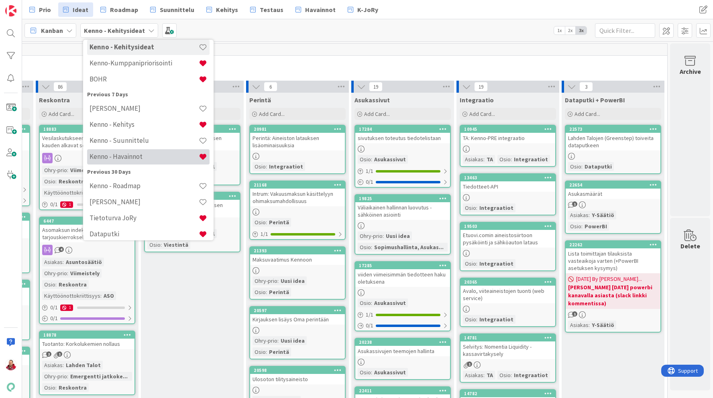
click at [118, 156] on h4 "Kenno - Havainnot" at bounding box center [144, 157] width 109 height 8
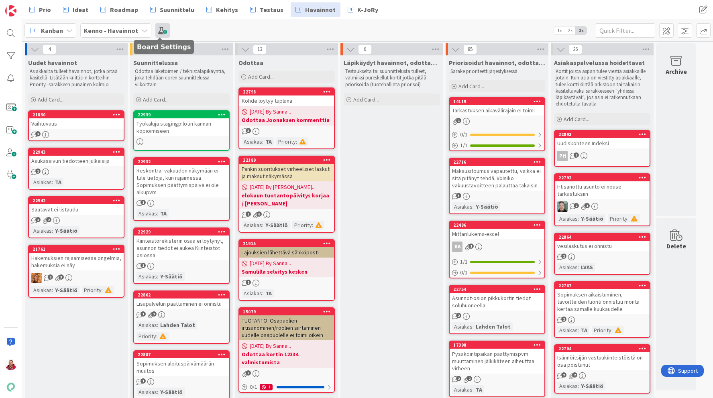
click at [161, 31] on span at bounding box center [162, 30] width 14 height 14
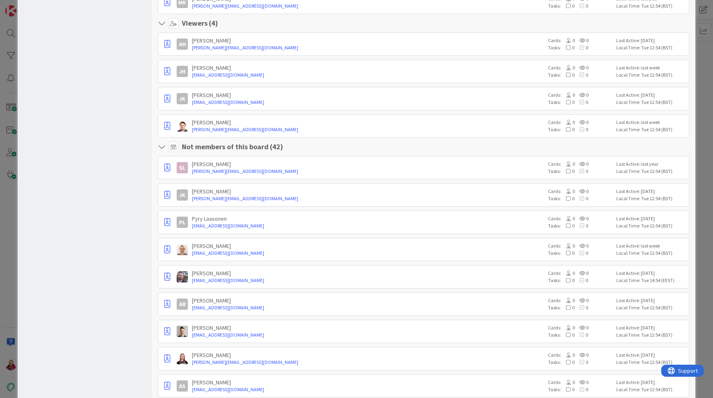
scroll to position [1549, 0]
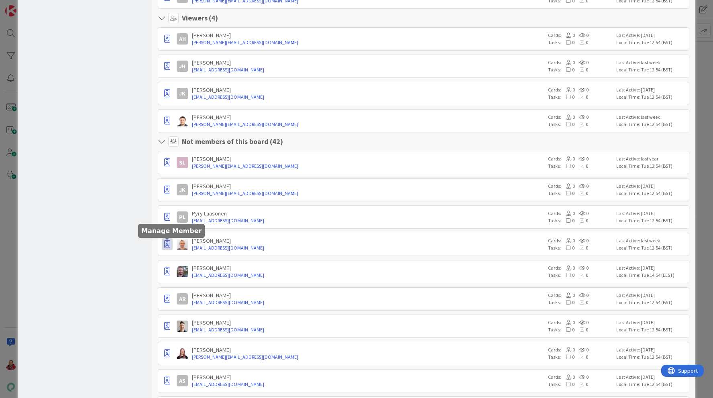
click at [169, 241] on icon "button" at bounding box center [167, 244] width 6 height 8
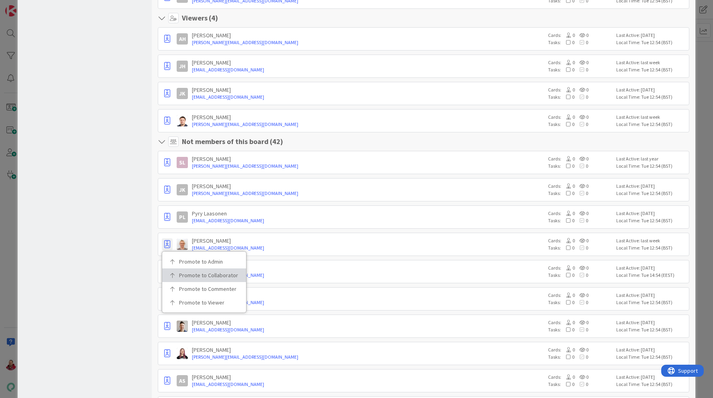
click at [189, 278] on p "Promote to Collaborator" at bounding box center [207, 276] width 56 height 6
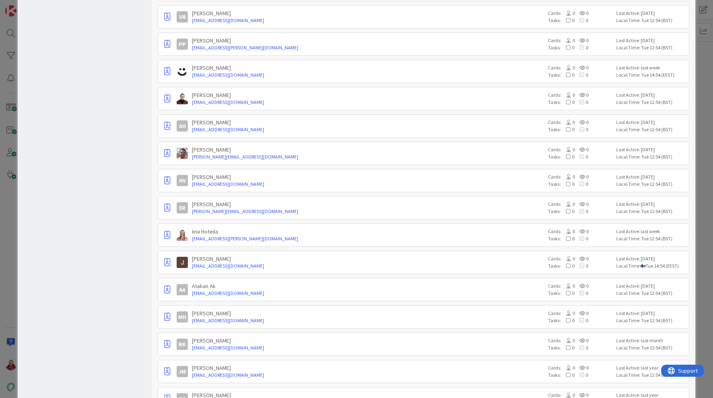
scroll to position [1948, 0]
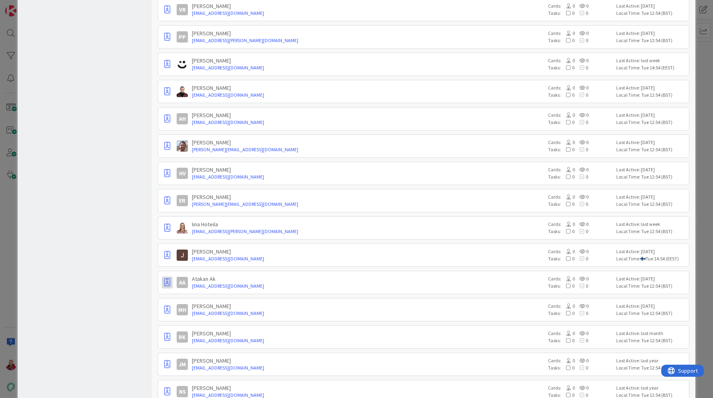
click at [189, 316] on p "Promote to Collaborator" at bounding box center [207, 314] width 56 height 6
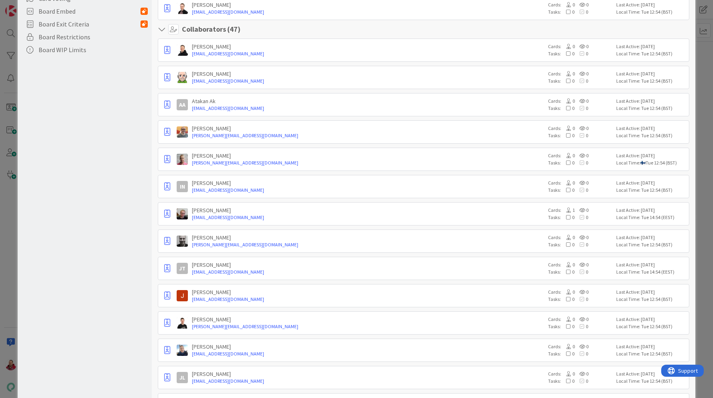
scroll to position [0, 0]
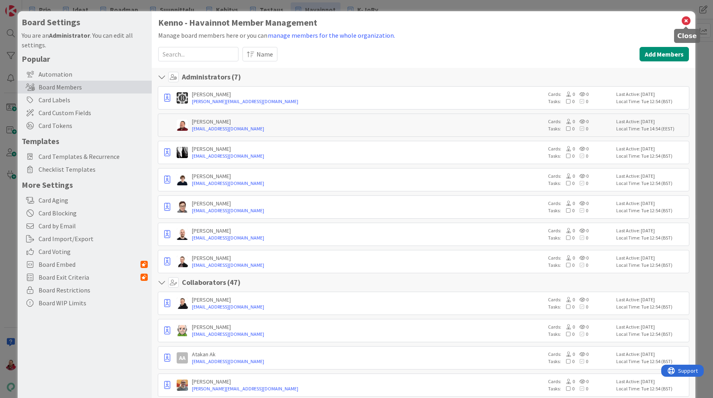
click at [684, 21] on icon at bounding box center [686, 20] width 10 height 11
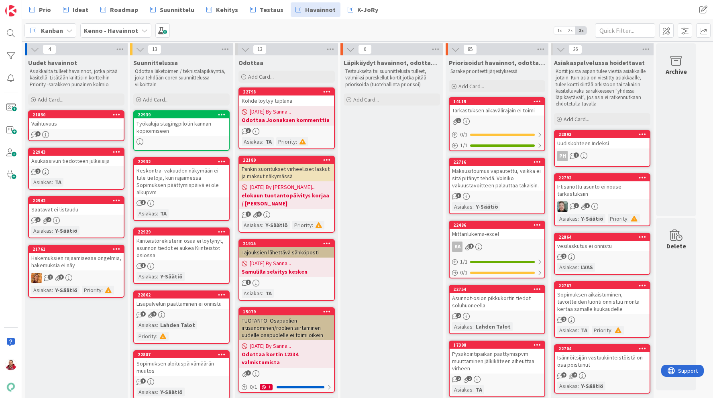
click at [54, 122] on div "Vaihtuvuus" at bounding box center [76, 123] width 95 height 10
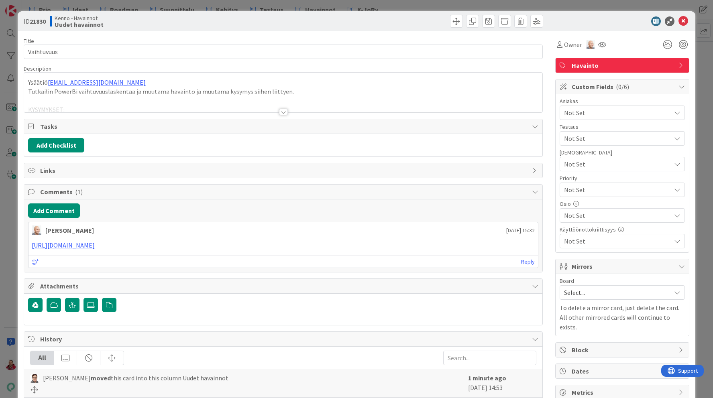
click at [656, 110] on span "Not Set" at bounding box center [617, 113] width 107 height 10
click at [614, 306] on p "To delete a mirror card, just delete the card. All other mirrored cards will co…" at bounding box center [622, 317] width 125 height 29
click at [629, 108] on span "Not Set" at bounding box center [617, 113] width 107 height 10
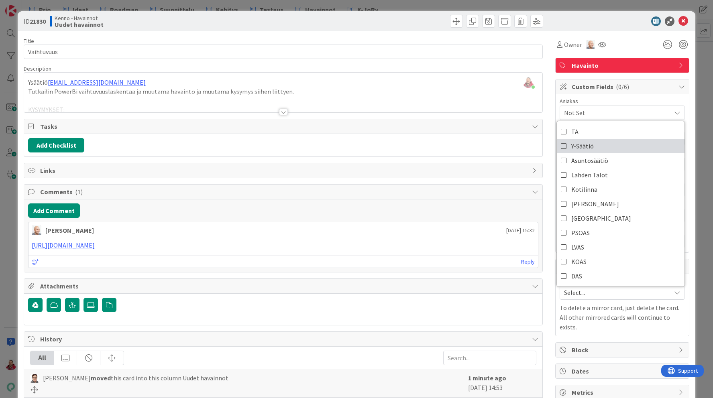
click at [599, 142] on link "Y-Säätiö" at bounding box center [621, 146] width 128 height 14
click at [683, 21] on icon at bounding box center [683, 21] width 10 height 10
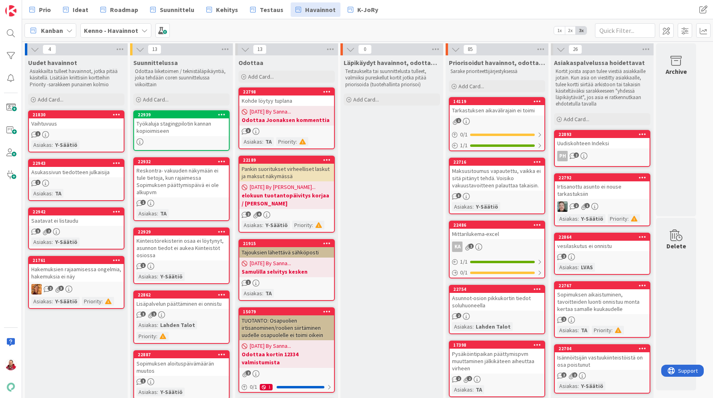
click at [120, 33] on b "Kenno - Havainnot" at bounding box center [111, 30] width 54 height 8
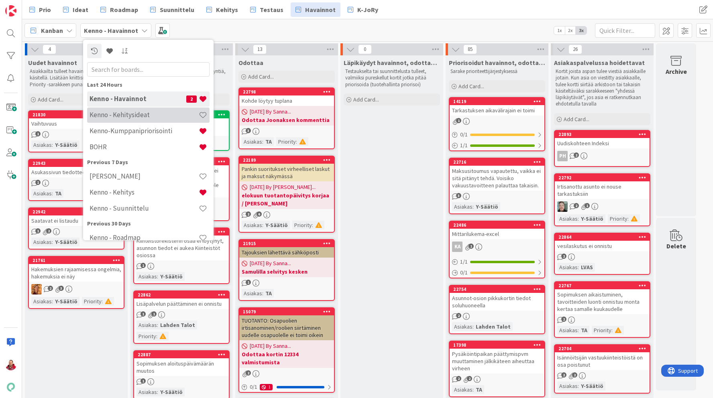
click at [122, 118] on h4 "Kenno - Kehitysideat" at bounding box center [144, 115] width 109 height 8
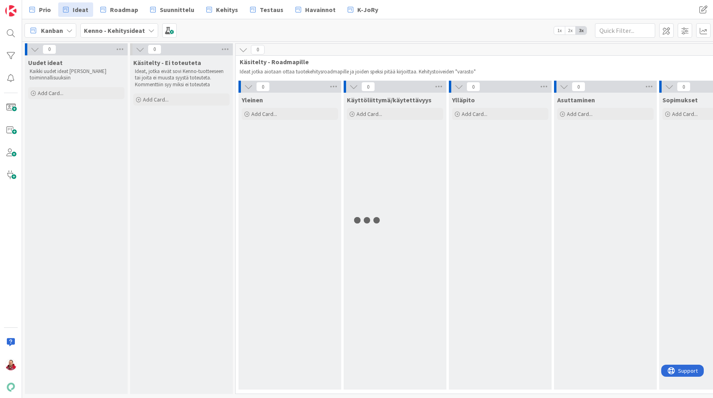
click at [118, 31] on b "Kenno - Kehitysideat" at bounding box center [114, 30] width 61 height 8
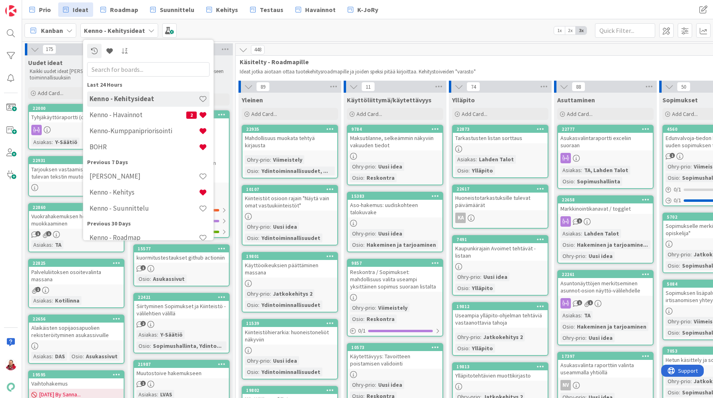
click at [148, 31] on icon at bounding box center [151, 30] width 6 height 6
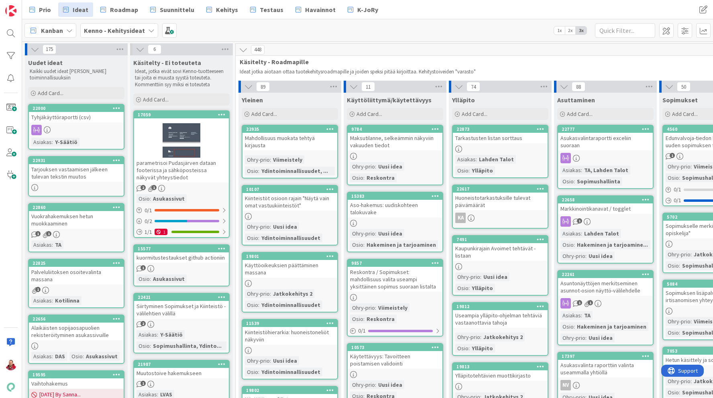
click at [148, 31] on icon at bounding box center [151, 30] width 6 height 6
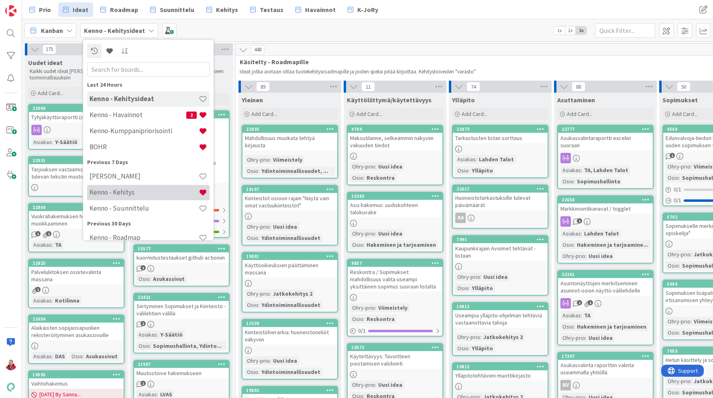
click at [134, 191] on h4 "Kenno - Kehitys" at bounding box center [144, 192] width 109 height 8
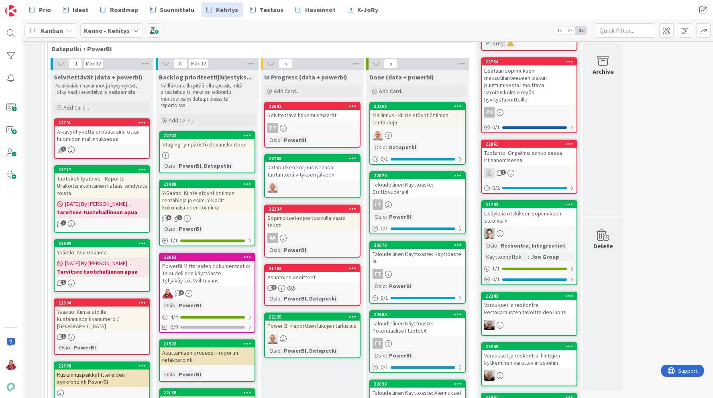
scroll to position [293, 0]
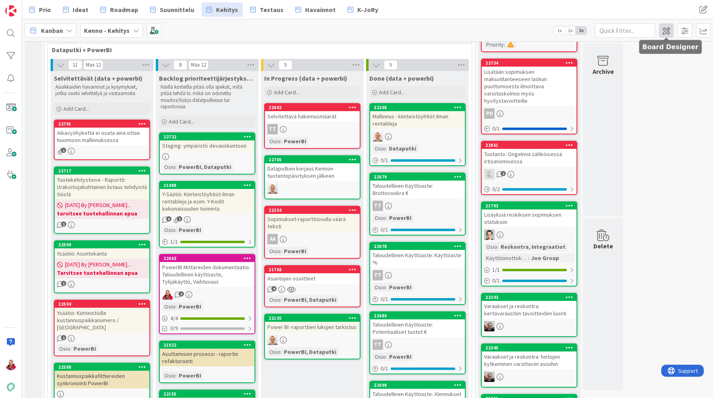
click at [668, 31] on span at bounding box center [666, 30] width 14 height 14
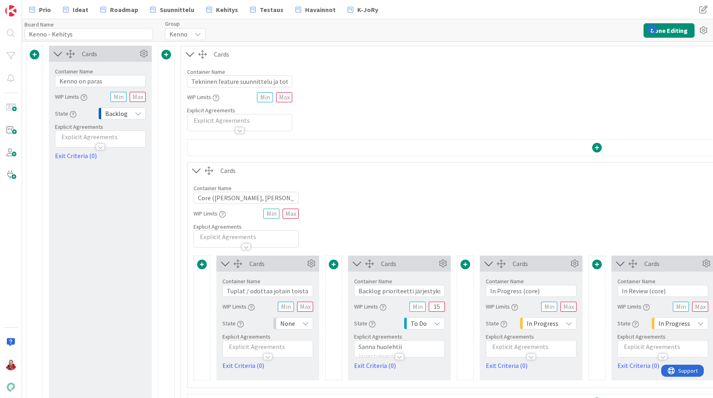
type input "Kenno - Kehitys"
click at [195, 172] on icon at bounding box center [196, 170] width 13 height 10
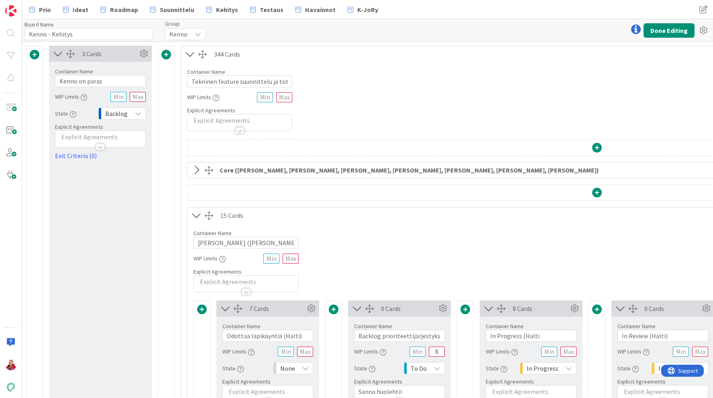
click at [197, 214] on icon at bounding box center [196, 215] width 13 height 10
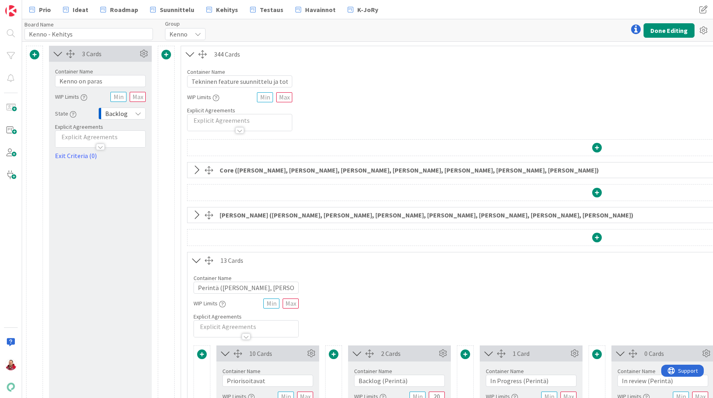
click at [198, 266] on icon at bounding box center [196, 260] width 13 height 10
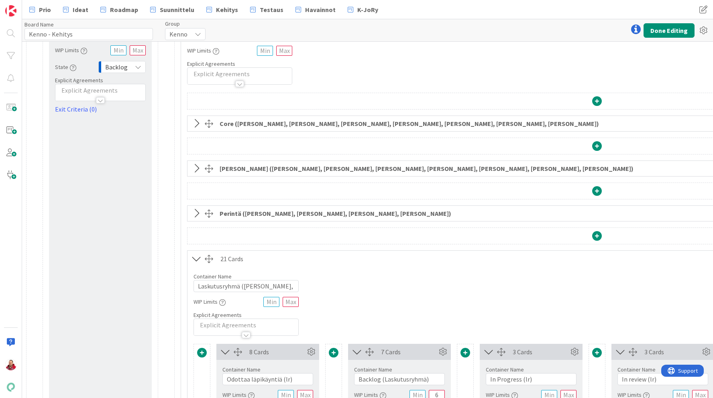
scroll to position [47, 0]
click at [197, 253] on icon at bounding box center [196, 258] width 13 height 10
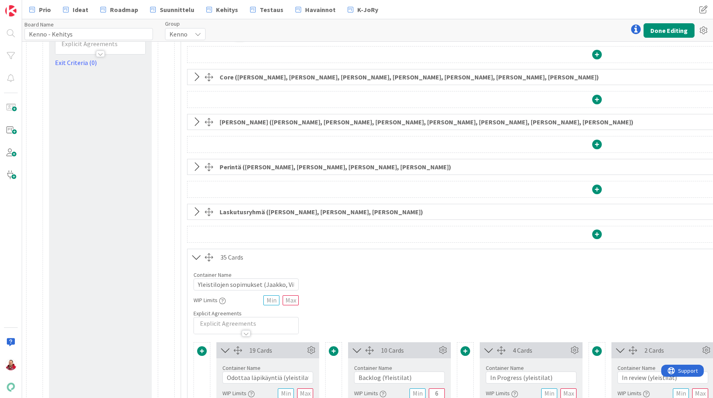
scroll to position [104, 0]
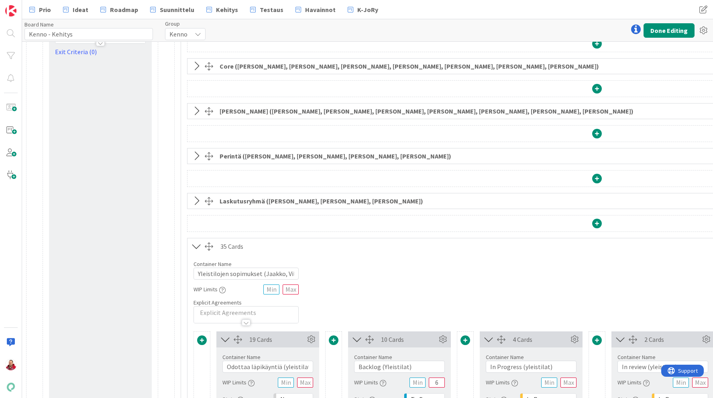
click at [197, 253] on button at bounding box center [195, 246] width 17 height 15
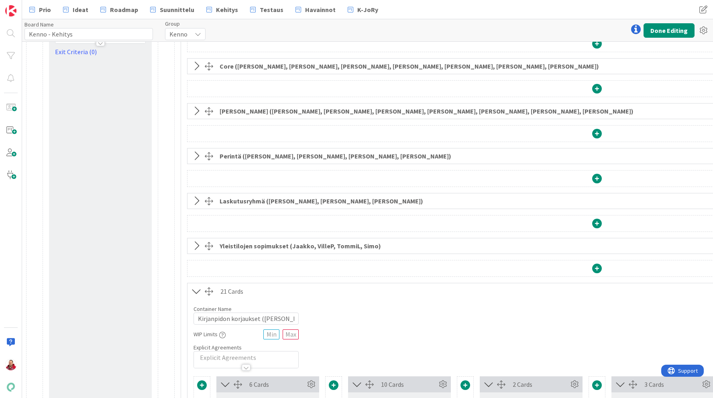
scroll to position [149, 0]
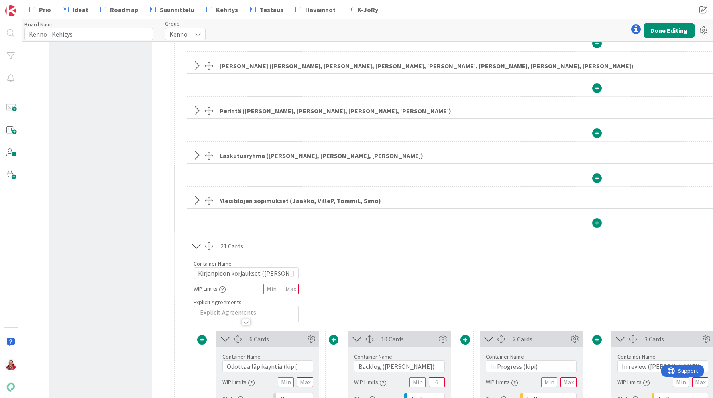
click at [197, 243] on icon at bounding box center [196, 246] width 13 height 10
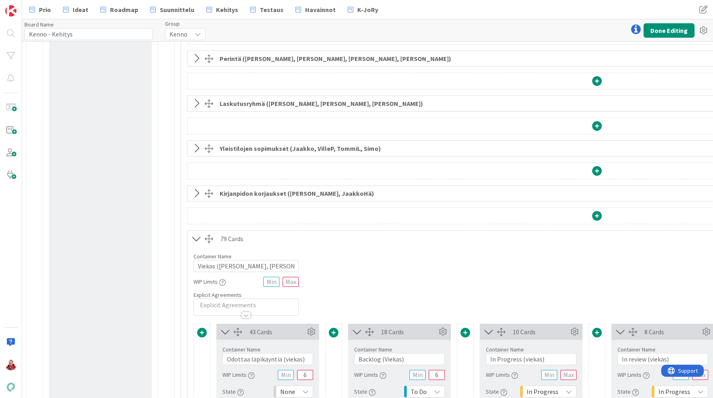
click at [197, 243] on icon at bounding box center [196, 239] width 13 height 10
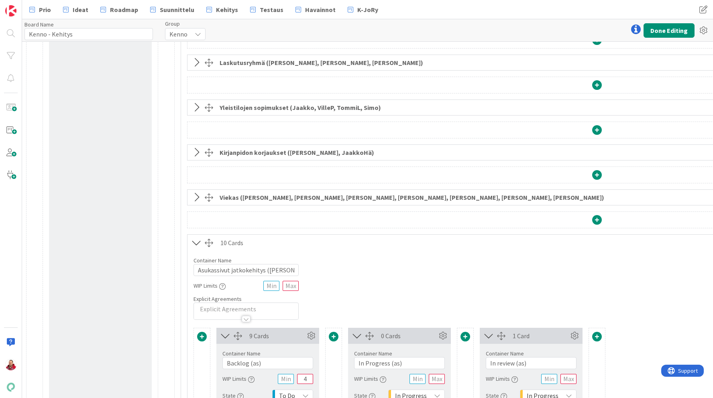
click at [197, 243] on icon at bounding box center [196, 243] width 13 height 10
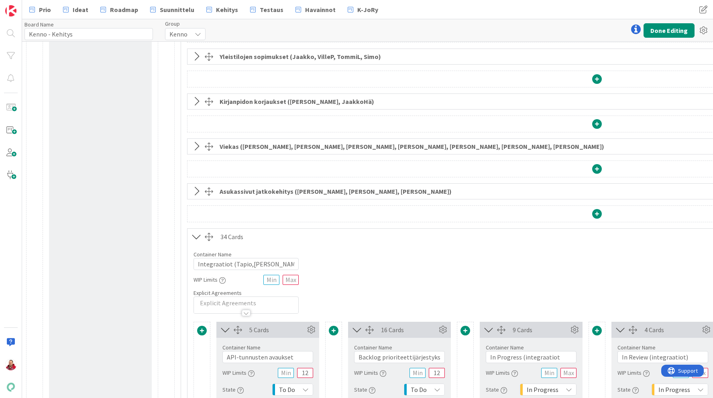
click at [197, 243] on button at bounding box center [195, 236] width 17 height 15
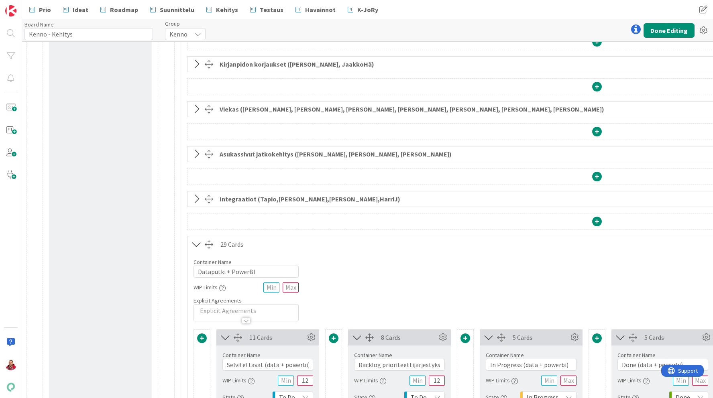
scroll to position [335, 0]
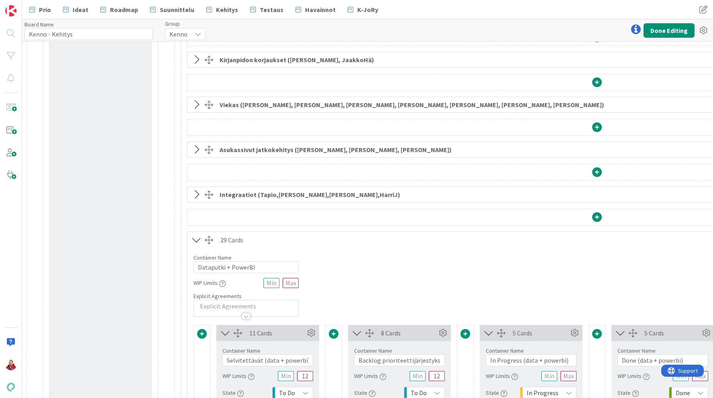
click at [197, 243] on icon at bounding box center [196, 240] width 13 height 10
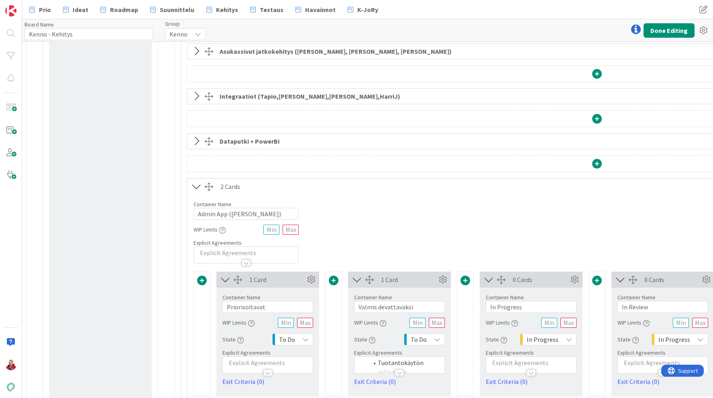
scroll to position [403, 0]
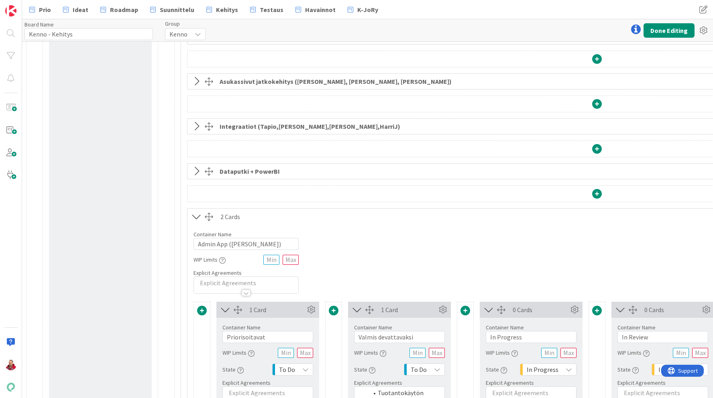
click at [194, 174] on icon at bounding box center [196, 171] width 13 height 10
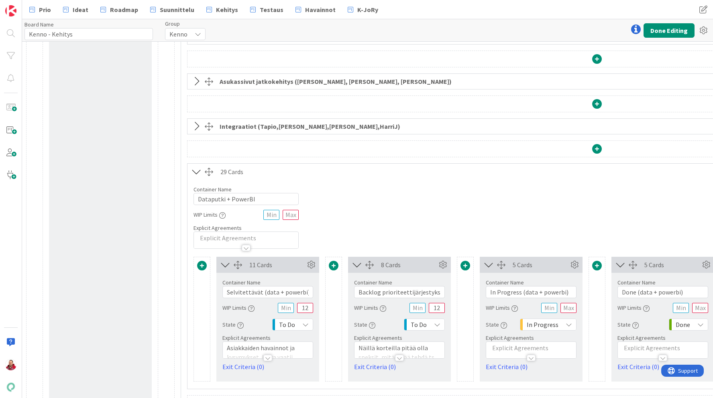
click at [334, 269] on span at bounding box center [334, 266] width 10 height 10
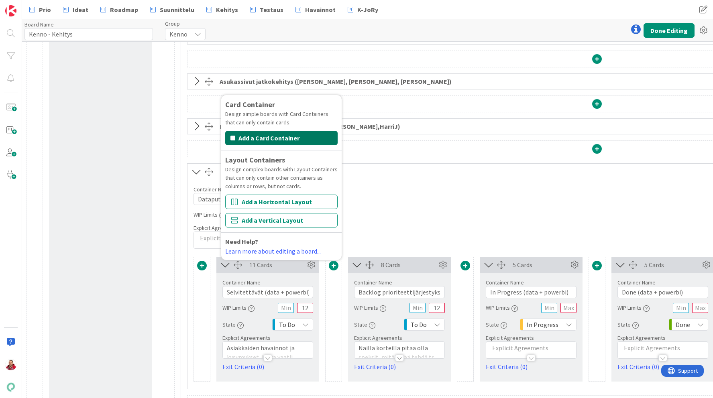
click at [252, 141] on button "Add a Card Container" at bounding box center [281, 138] width 112 height 14
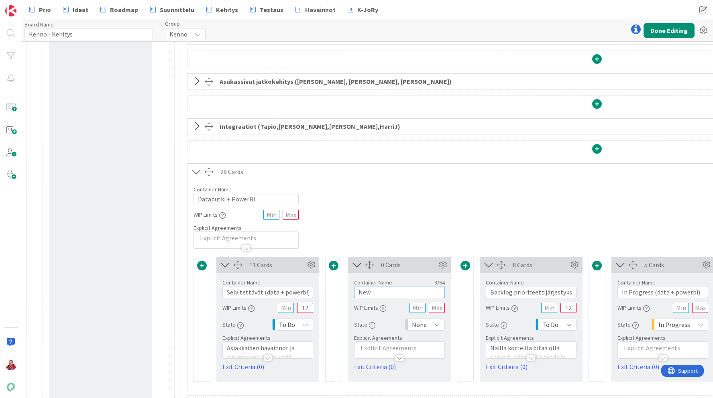
drag, startPoint x: 384, startPoint y: 294, endPoint x: 336, endPoint y: 294, distance: 48.2
click at [336, 294] on div "11 Cards Container Name 30 / 64 Selvitettävät (data + powerbi) WIP Limits 12 St…" at bounding box center [596, 319] width 807 height 125
type input "Odottaa läpikäyntiä"
click at [422, 330] on span "None" at bounding box center [419, 324] width 15 height 11
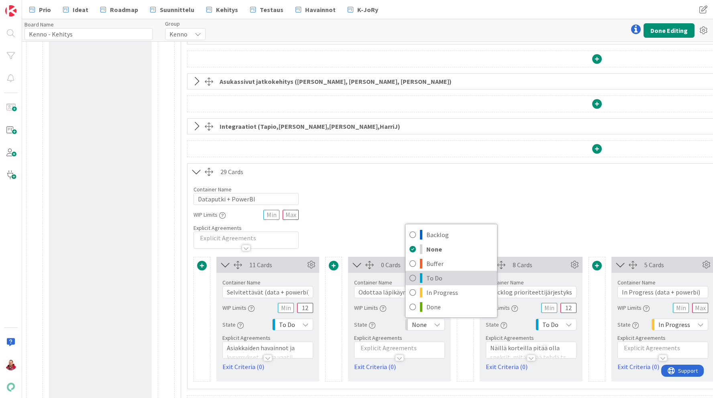
click at [434, 284] on span "To Do" at bounding box center [459, 278] width 67 height 12
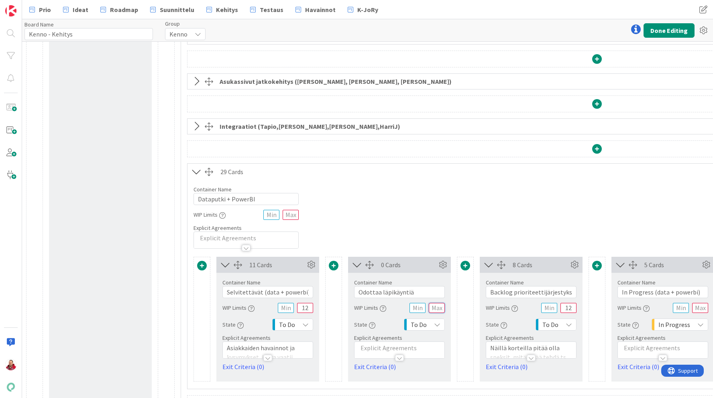
click at [437, 307] on input "text" at bounding box center [437, 308] width 16 height 10
type input "12"
drag, startPoint x: 307, startPoint y: 311, endPoint x: 295, endPoint y: 311, distance: 12.4
click at [295, 311] on div "WIP Limits 12" at bounding box center [267, 308] width 91 height 14
click at [670, 31] on button "Done Editing" at bounding box center [668, 30] width 51 height 14
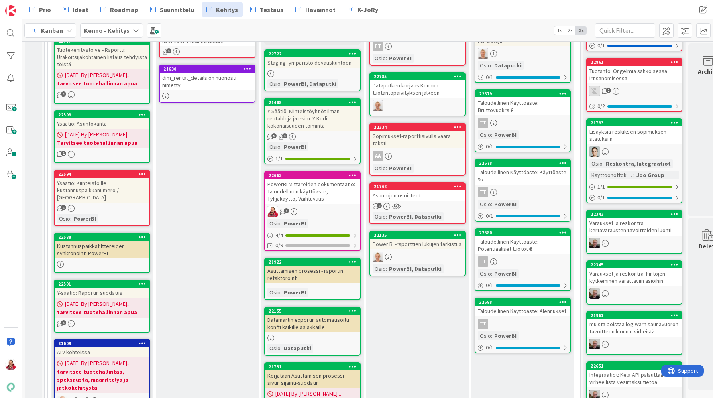
scroll to position [372, 0]
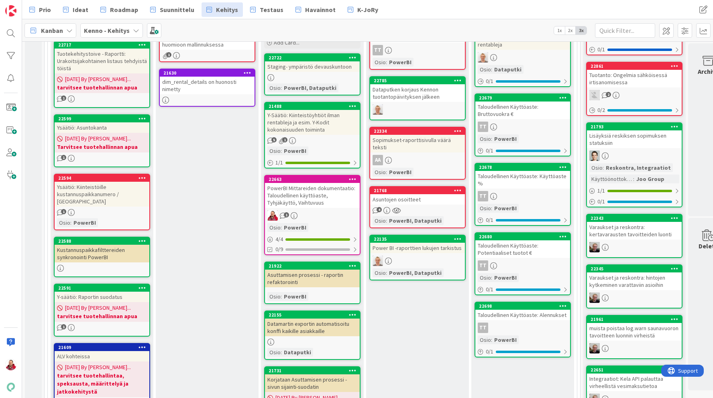
click at [96, 189] on div "Ysäätiö: Kiinteistöille kustannuspaikkanumero / [GEOGRAPHIC_DATA]" at bounding box center [102, 194] width 95 height 25
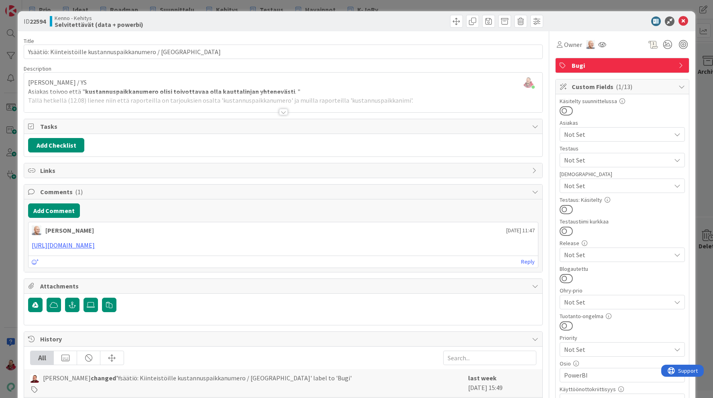
click at [285, 110] on div at bounding box center [283, 112] width 9 height 6
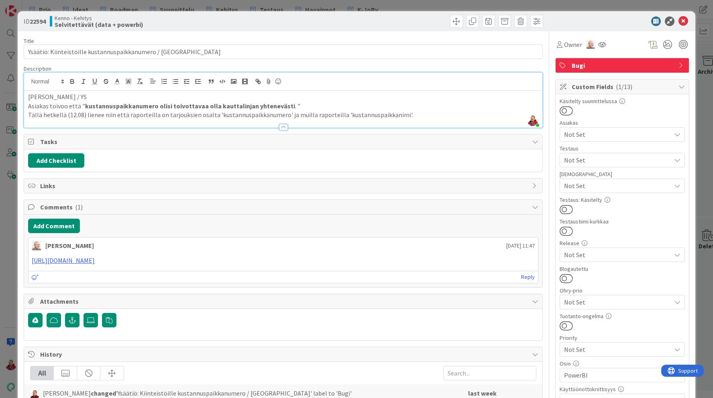
click at [318, 99] on p "[PERSON_NAME] / YS" at bounding box center [283, 96] width 510 height 9
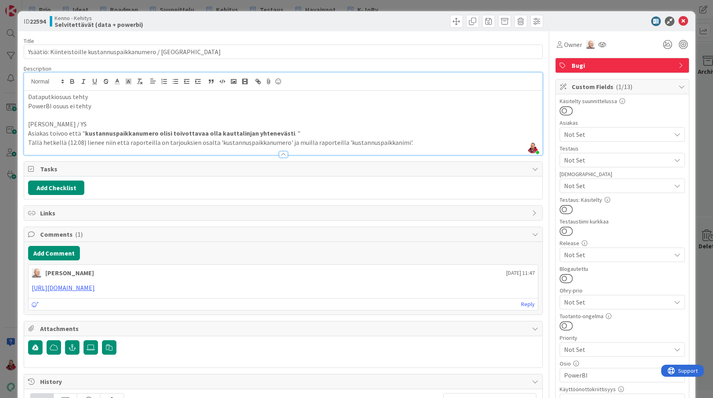
click at [667, 68] on span "Bugi" at bounding box center [623, 66] width 103 height 10
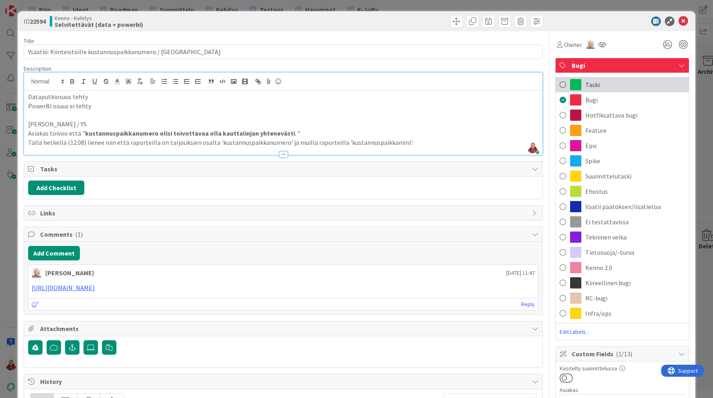
click at [600, 90] on div "Taski" at bounding box center [622, 84] width 133 height 15
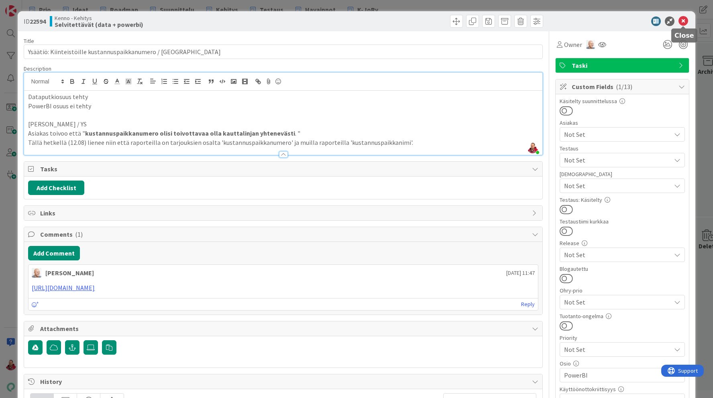
click at [683, 24] on icon at bounding box center [683, 21] width 10 height 10
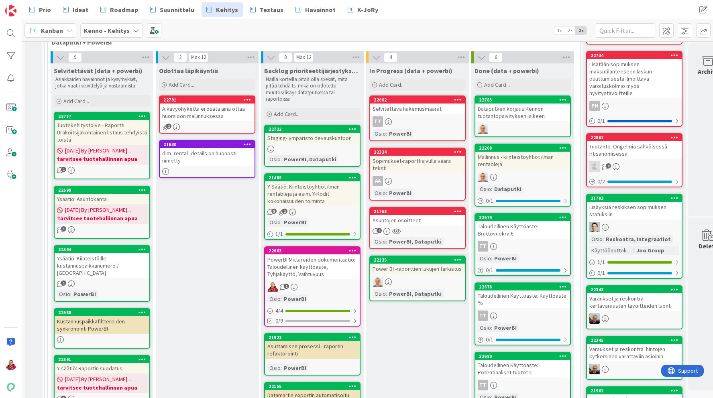
scroll to position [316, 0]
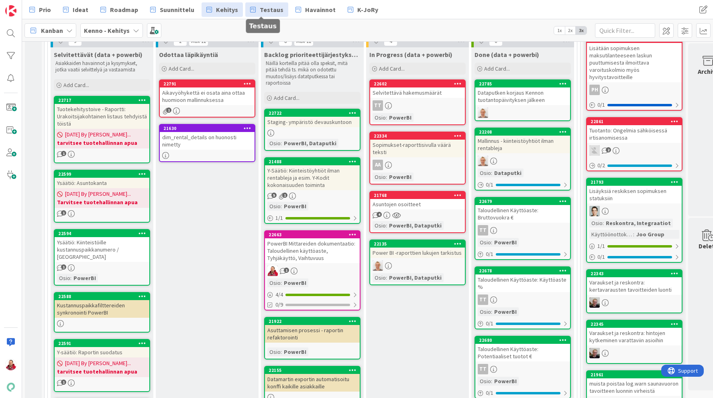
drag, startPoint x: 385, startPoint y: 135, endPoint x: 253, endPoint y: 4, distance: 185.9
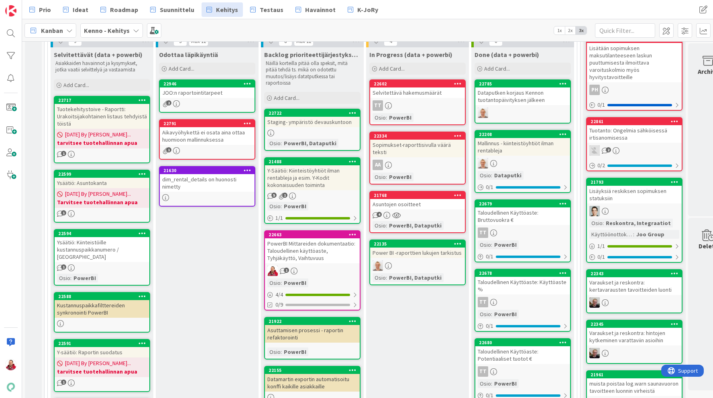
click at [406, 204] on div "Asuntojen osoitteet" at bounding box center [417, 204] width 95 height 10
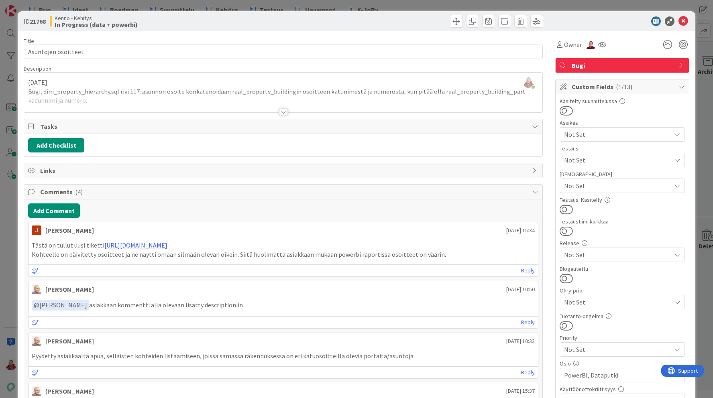
click at [282, 113] on div at bounding box center [283, 112] width 9 height 6
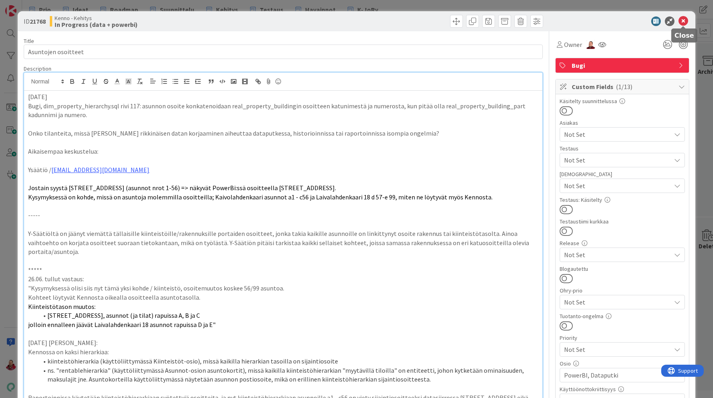
click at [680, 21] on icon at bounding box center [683, 21] width 10 height 10
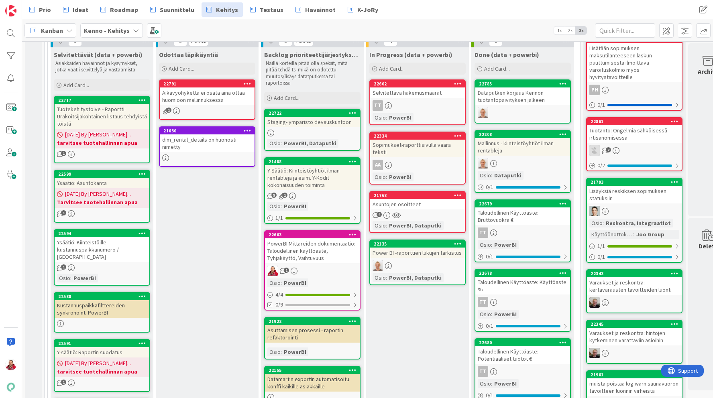
click at [416, 203] on div "Asuntojen osoitteet" at bounding box center [417, 204] width 95 height 10
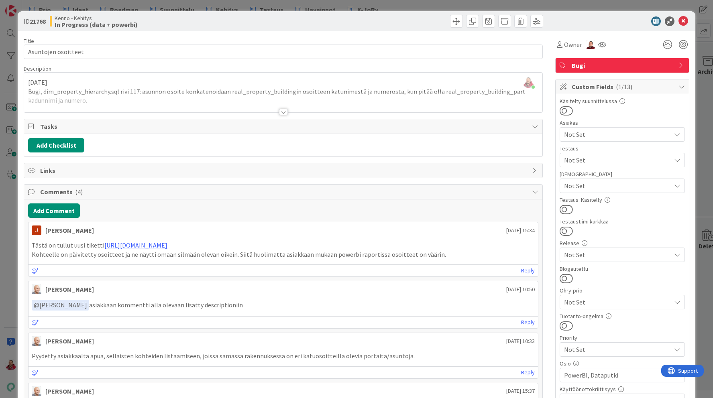
click at [315, 93] on div at bounding box center [283, 102] width 518 height 20
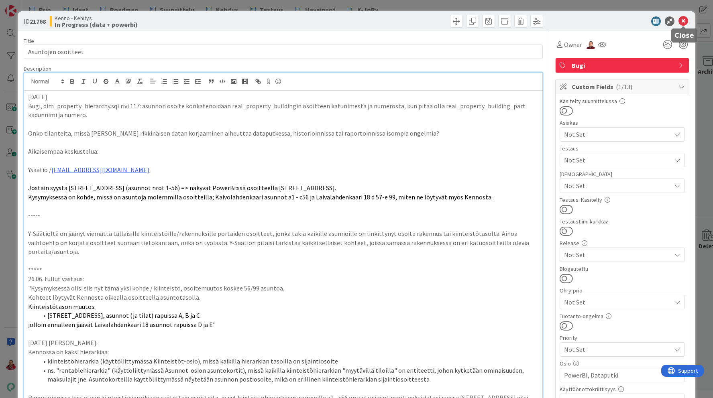
click at [682, 23] on icon at bounding box center [683, 21] width 10 height 10
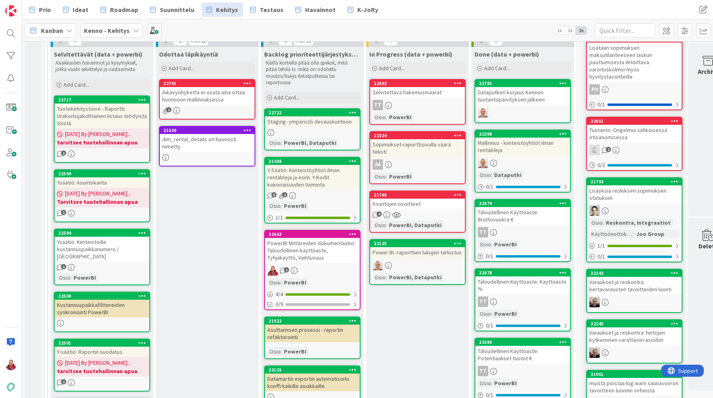
scroll to position [330, 0]
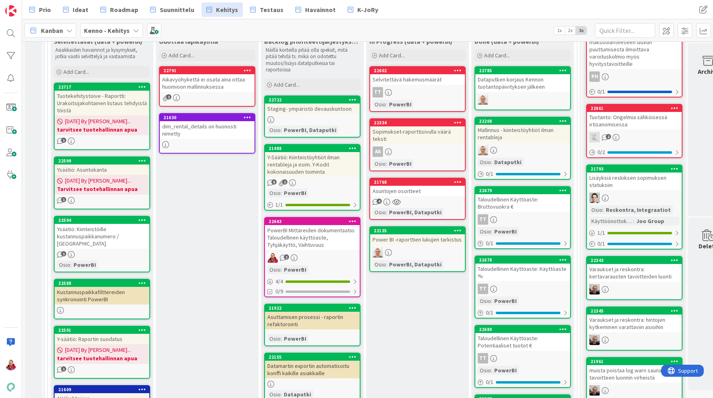
click at [411, 242] on div "Power BI -raporttien lukujen tarkistus" at bounding box center [417, 239] width 95 height 10
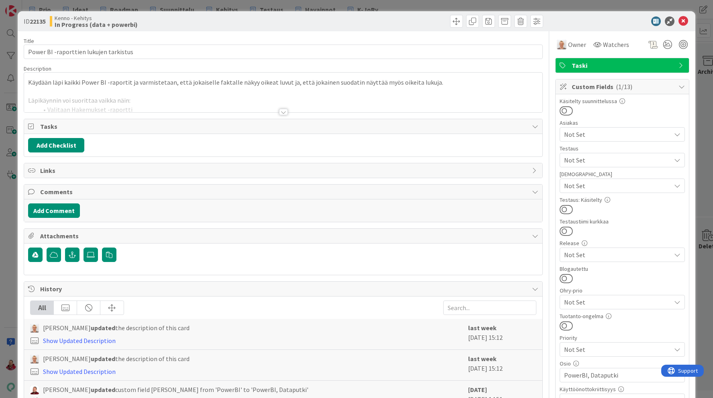
click at [286, 109] on div at bounding box center [283, 112] width 9 height 6
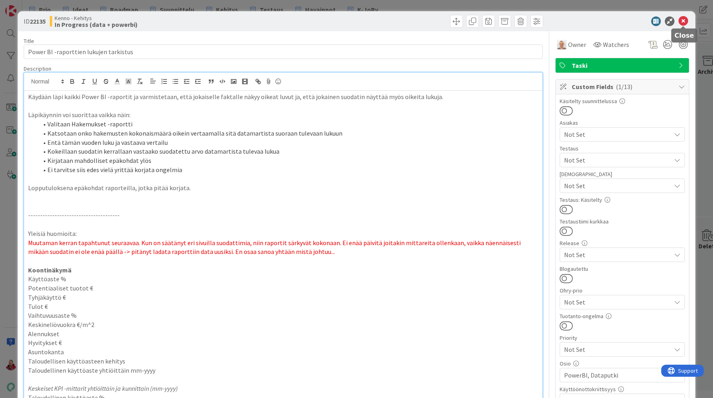
click at [684, 18] on icon at bounding box center [683, 21] width 10 height 10
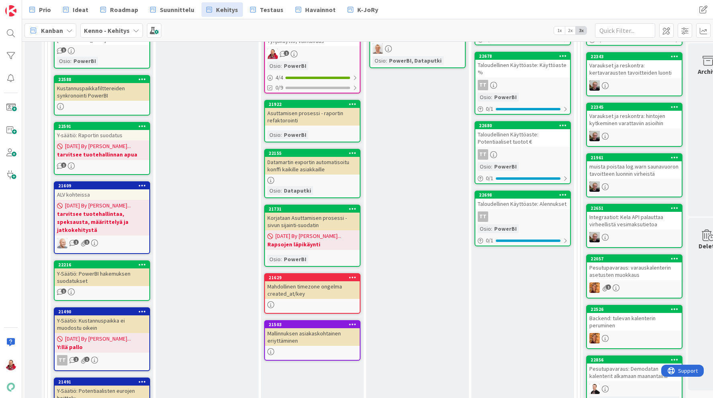
scroll to position [533, 0]
